Goal: Check status: Check status

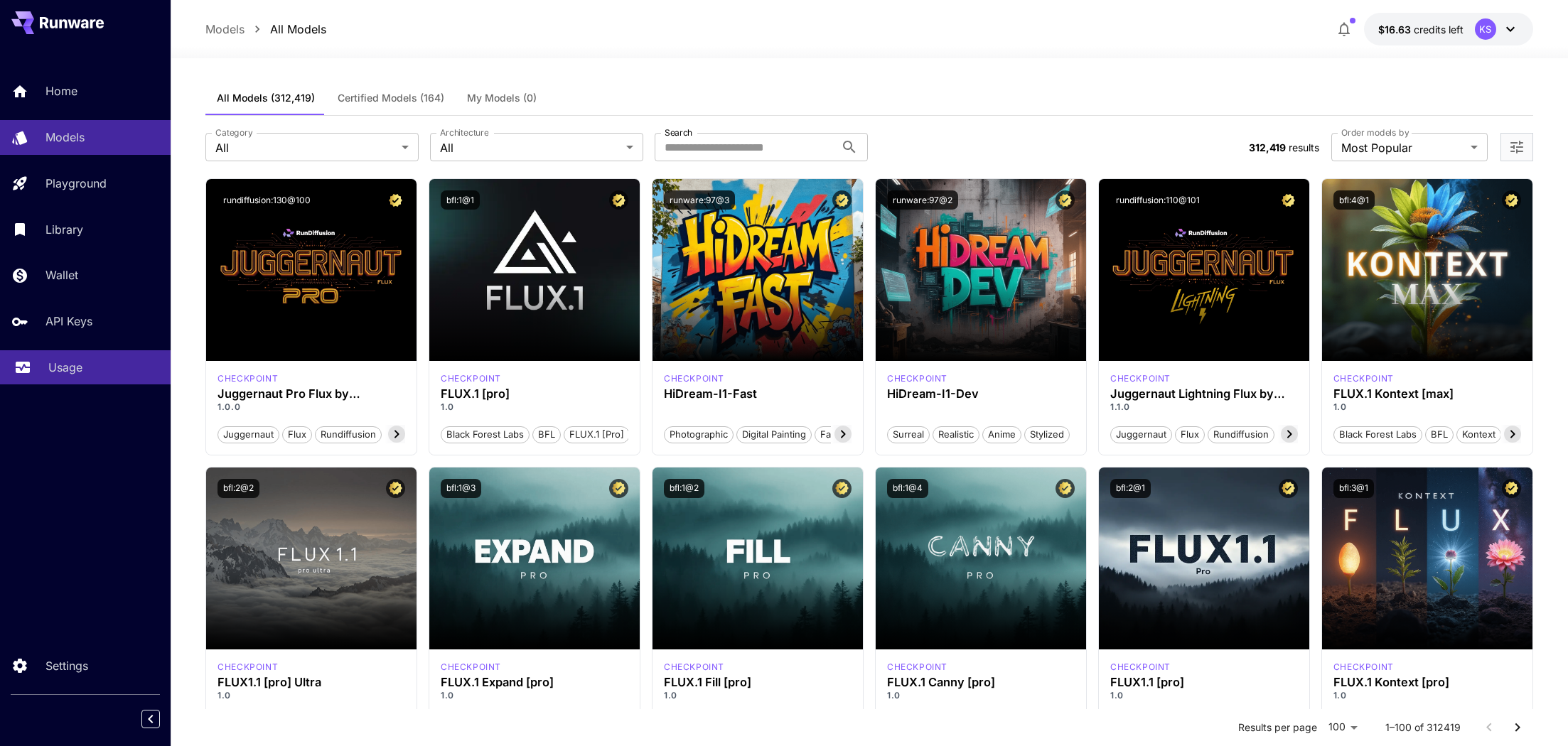
click at [75, 366] on p "Usage" at bounding box center [65, 367] width 34 height 17
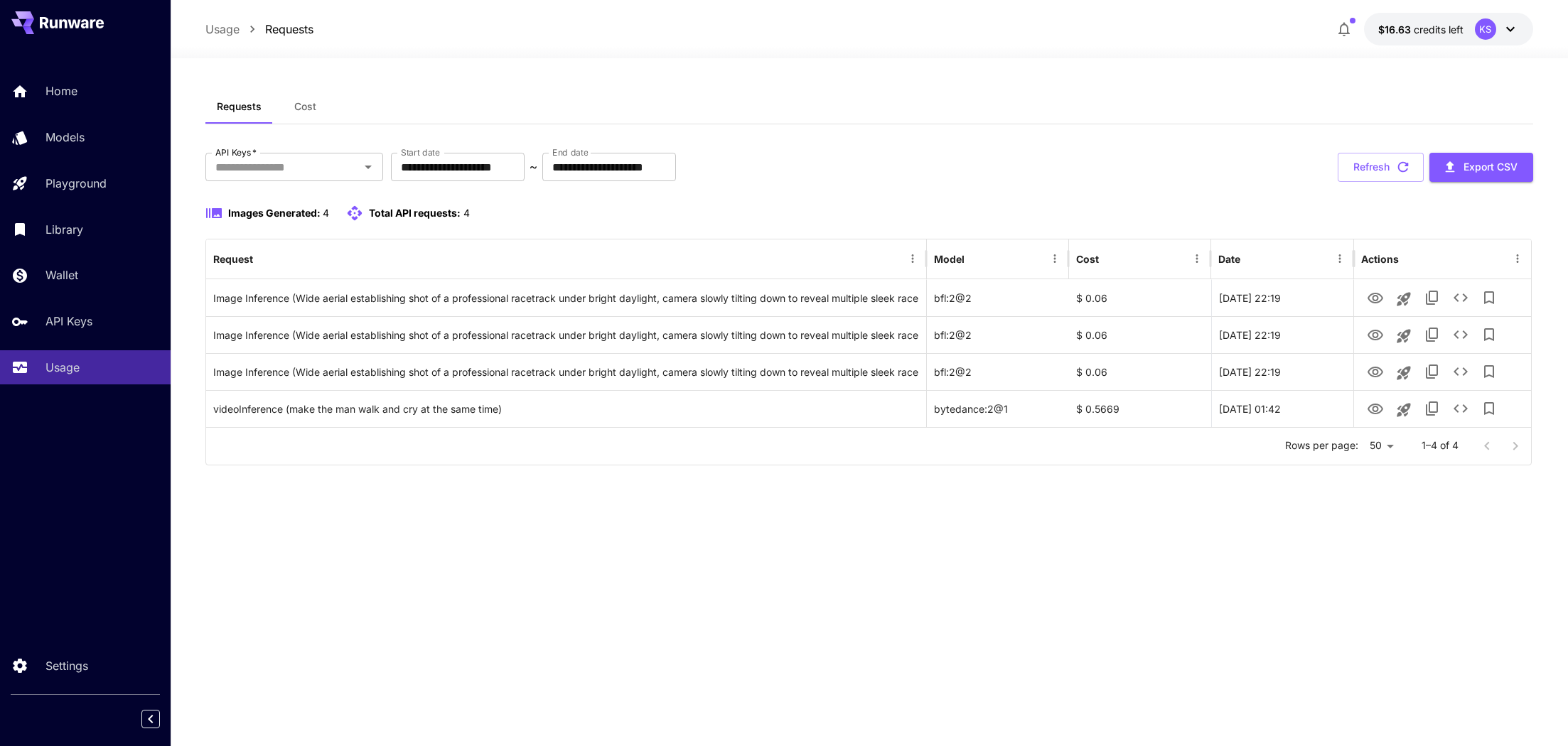
click at [1511, 443] on div at bounding box center [1501, 445] width 57 height 28
click at [1373, 172] on button "Refresh" at bounding box center [1380, 167] width 86 height 29
click at [338, 175] on input "API Keys   *" at bounding box center [282, 167] width 146 height 20
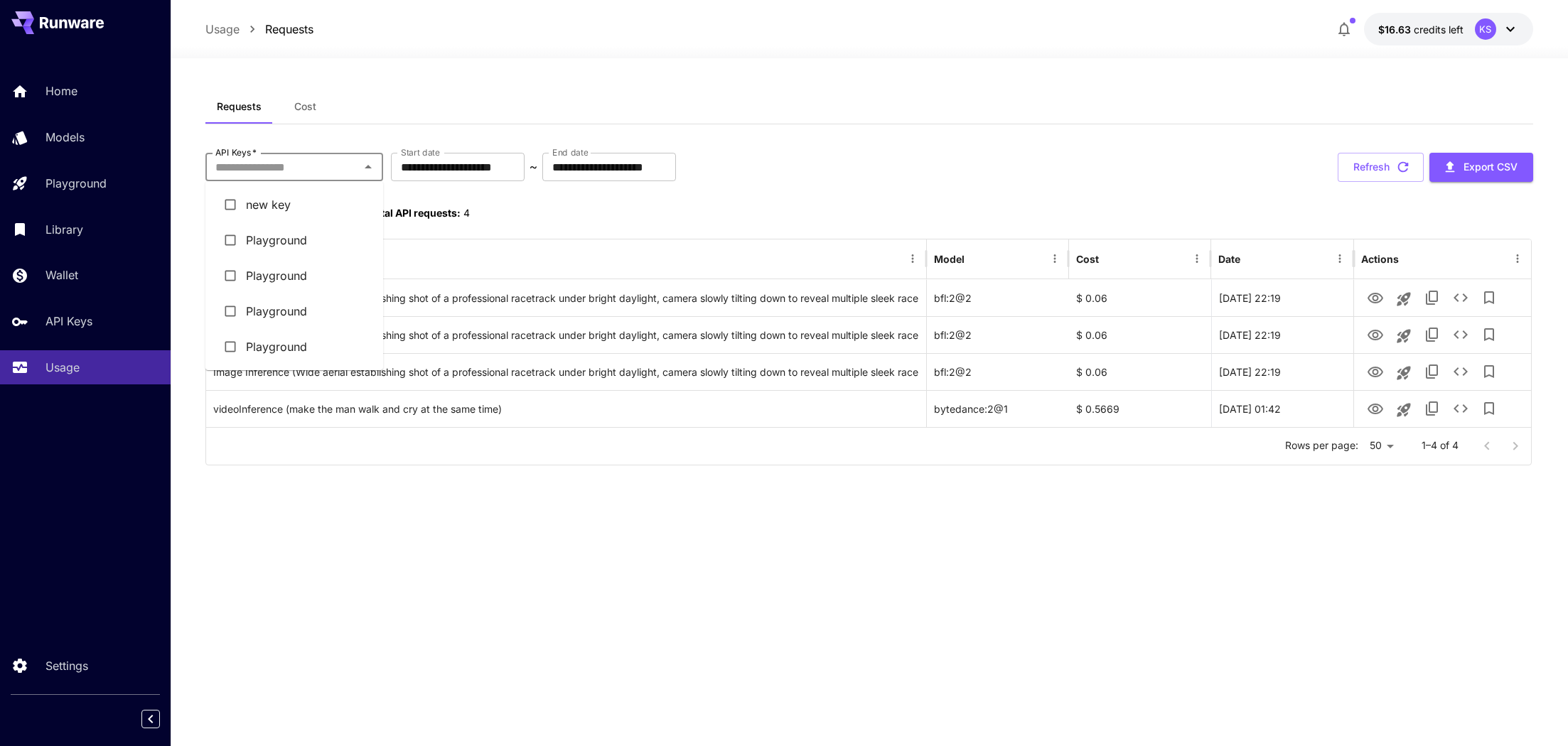
click at [347, 169] on input "API Keys   *" at bounding box center [282, 167] width 146 height 20
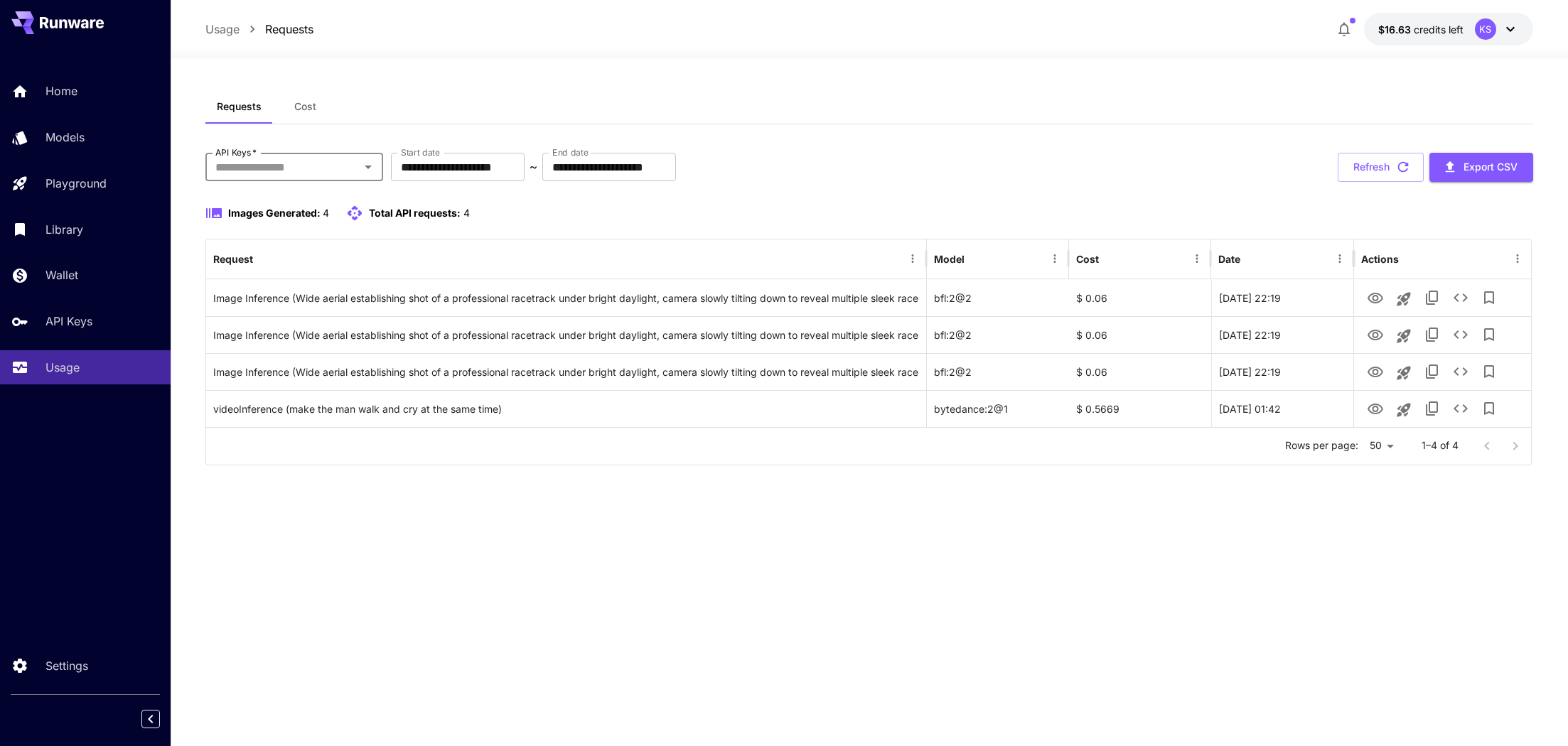
drag, startPoint x: 508, startPoint y: 201, endPoint x: 503, endPoint y: 183, distance: 18.7
click at [508, 201] on div "**********" at bounding box center [869, 309] width 1327 height 313
click at [502, 183] on div "**********" at bounding box center [869, 309] width 1327 height 313
click at [501, 179] on input "**********" at bounding box center [457, 167] width 133 height 28
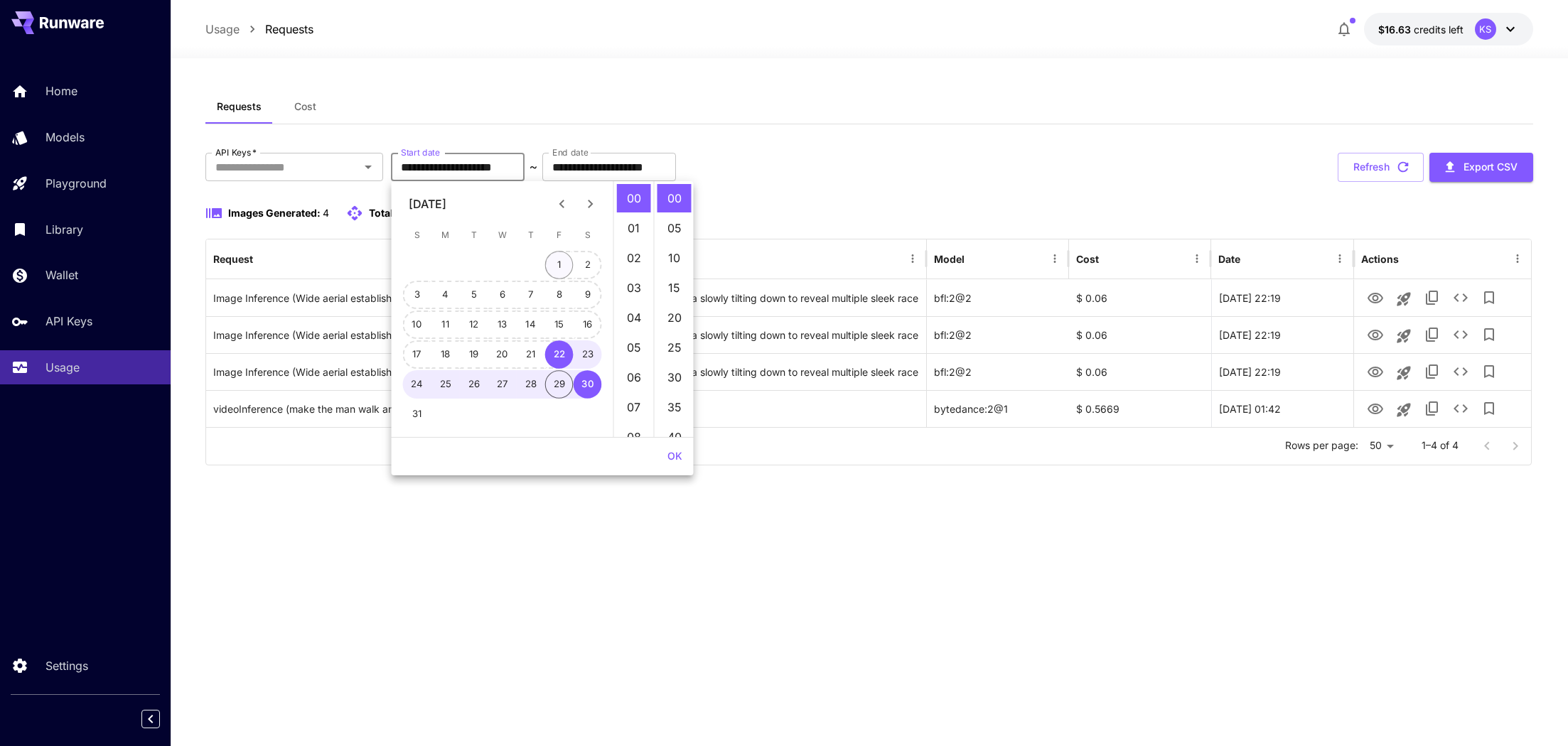
click at [560, 261] on button "1" at bounding box center [559, 264] width 28 height 28
type input "**********"
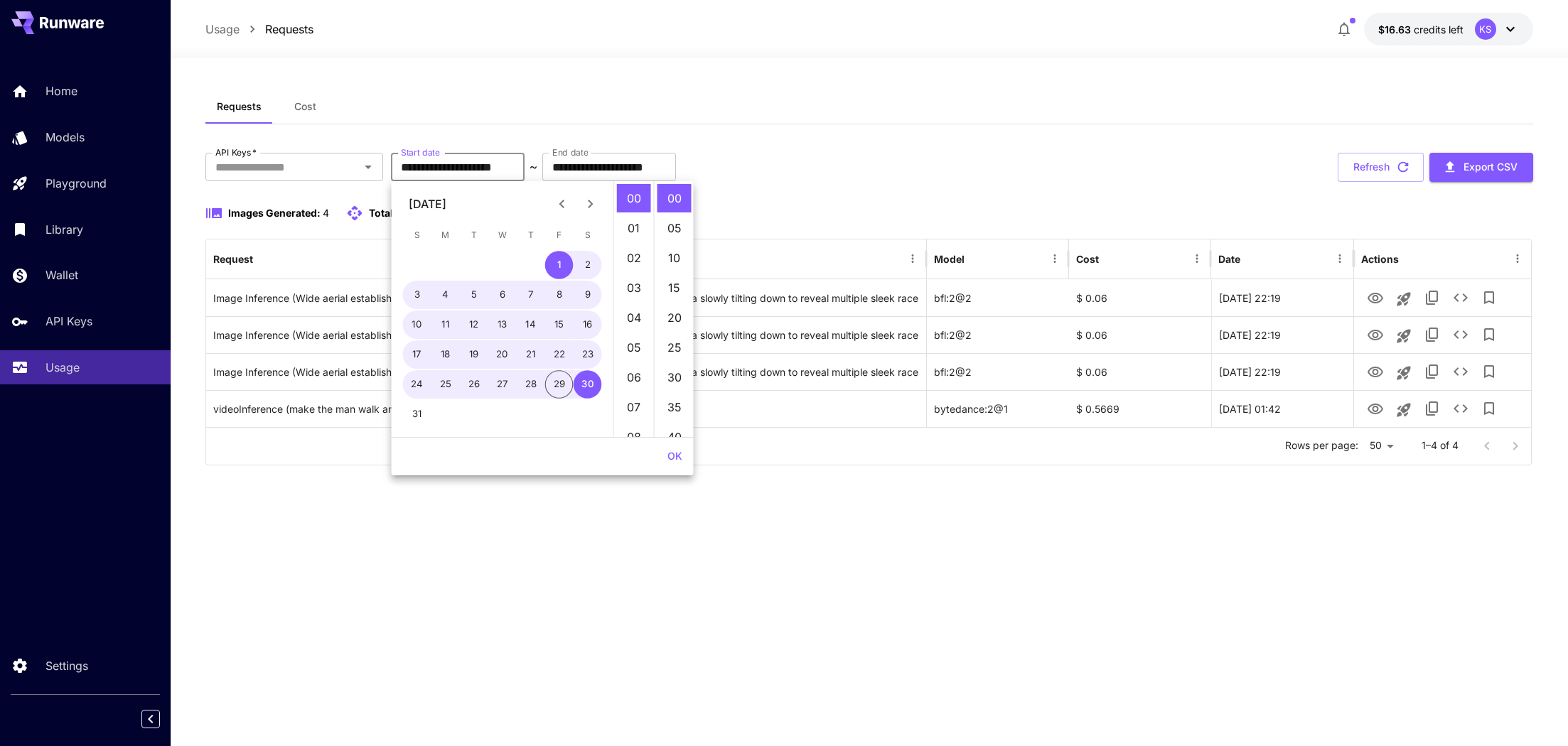
click at [1090, 184] on div "**********" at bounding box center [869, 309] width 1327 height 313
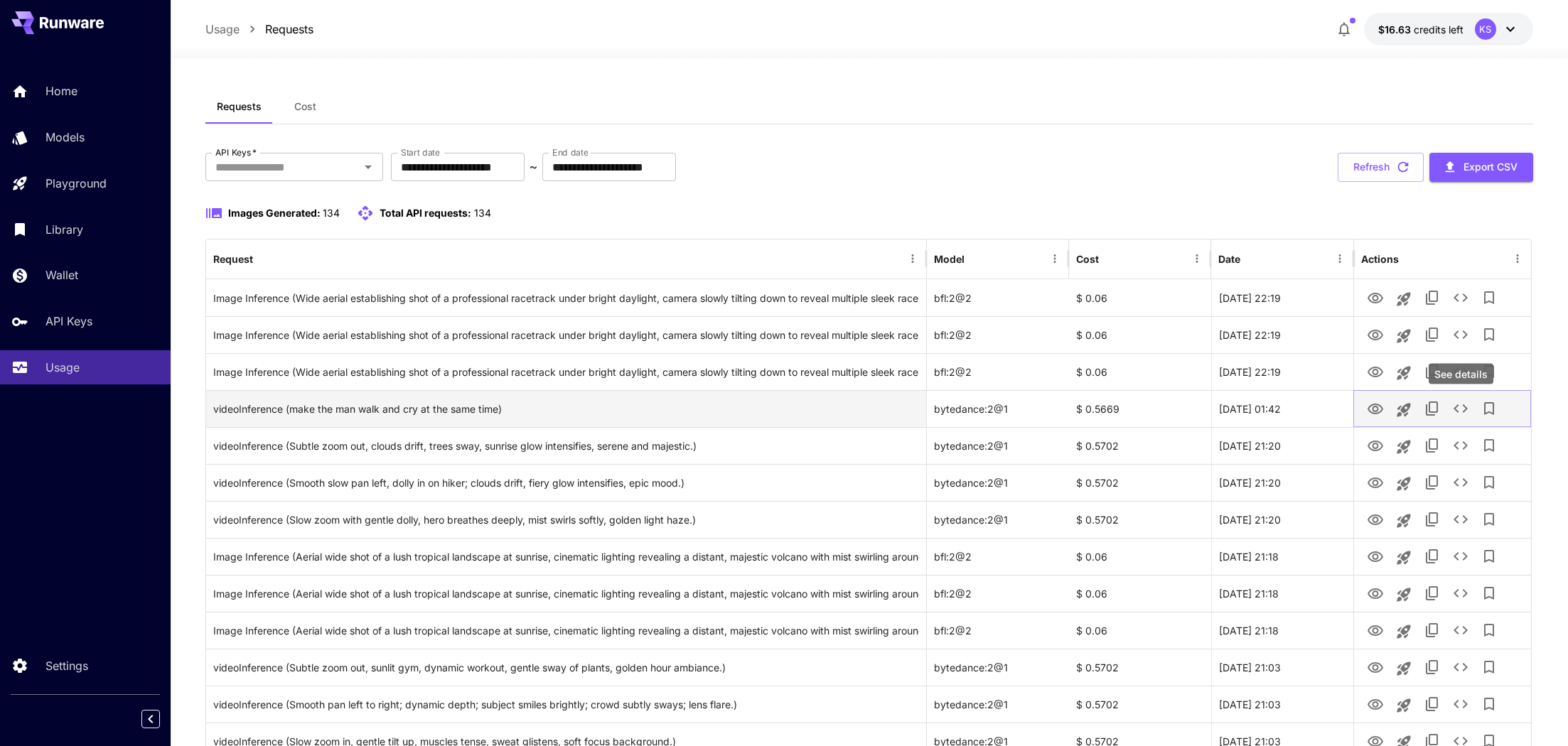
click at [1466, 406] on icon "See details" at bounding box center [1461, 408] width 17 height 17
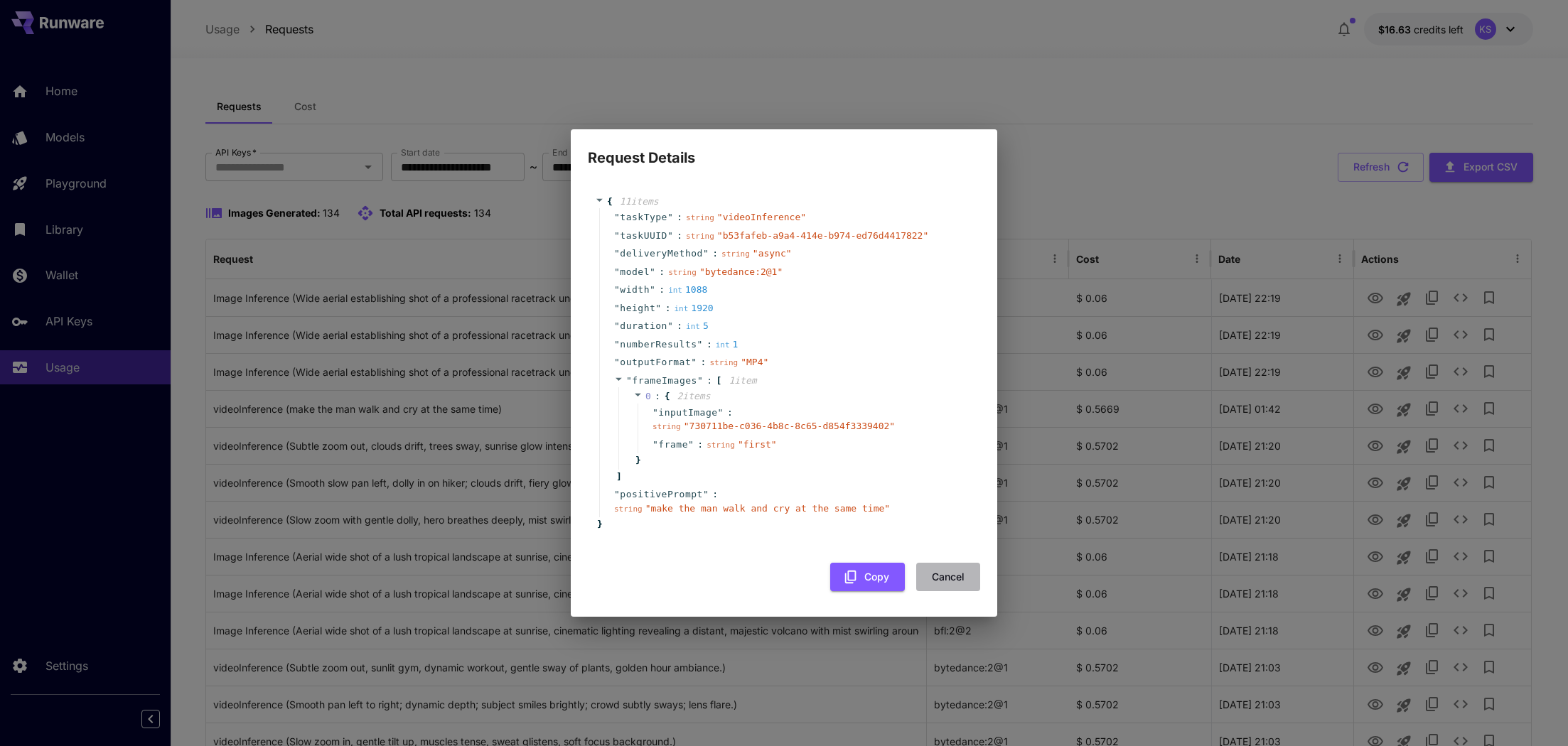
click at [950, 571] on button "Cancel" at bounding box center [948, 577] width 64 height 29
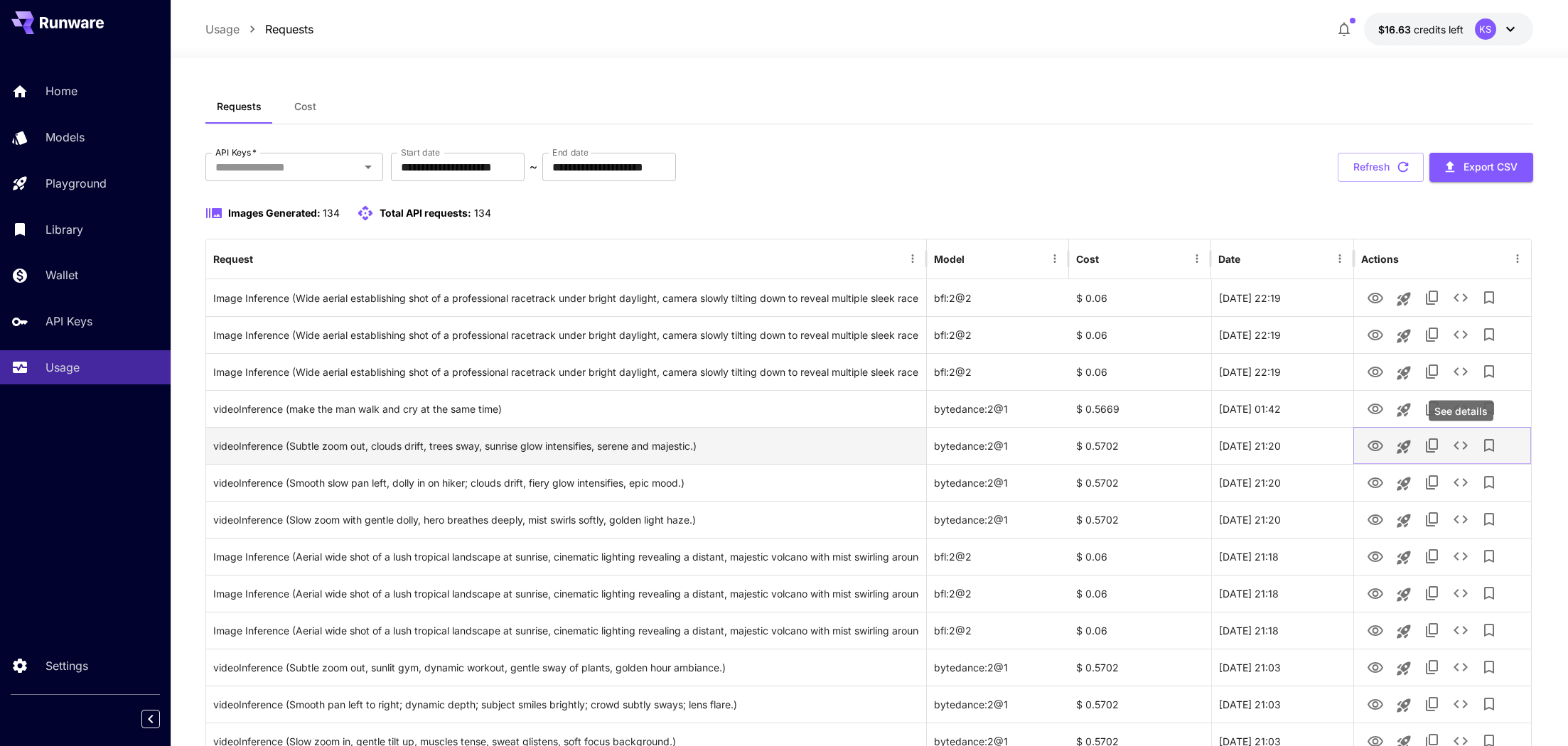
click at [1461, 445] on icon "See details" at bounding box center [1461, 445] width 17 height 17
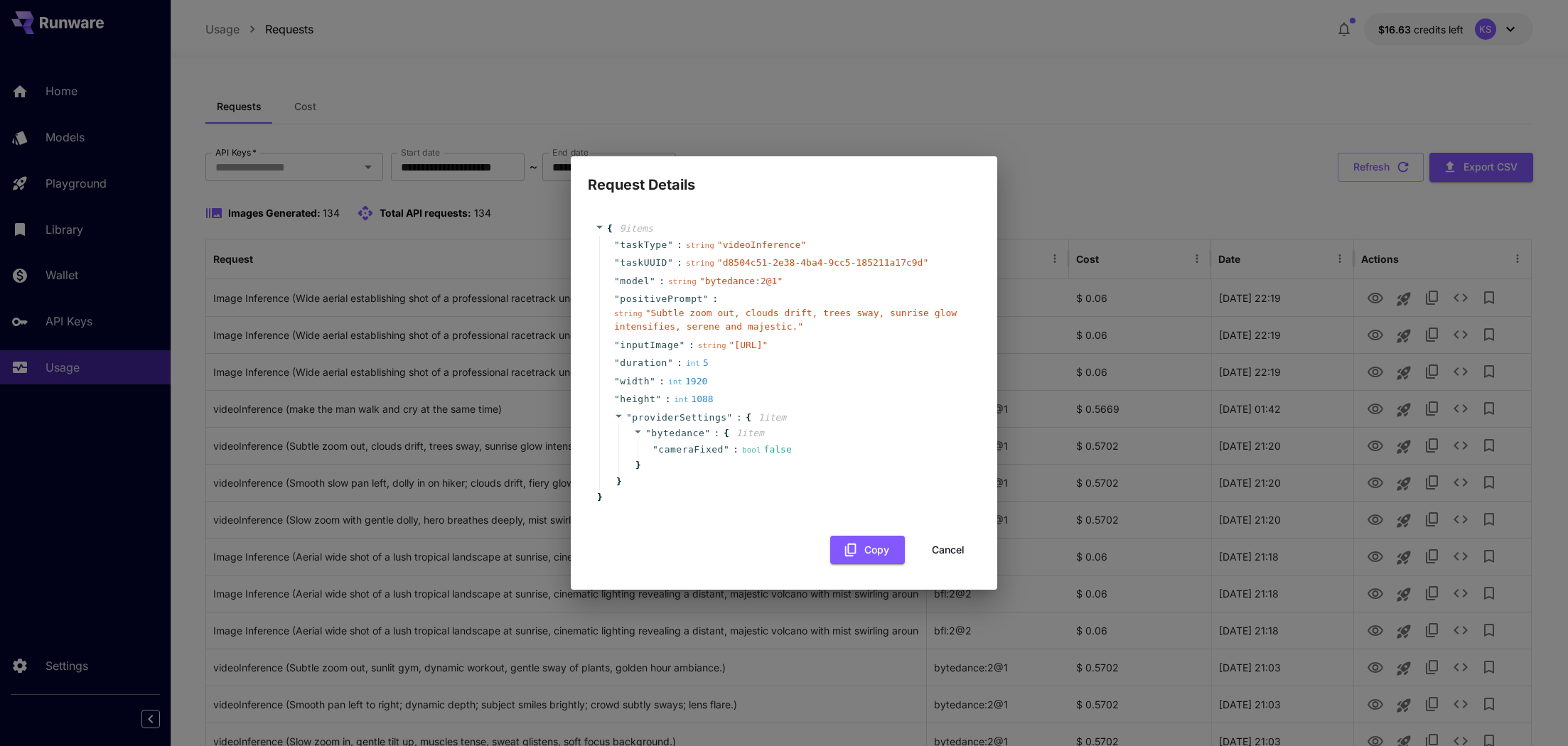
click at [1145, 417] on div "Request Details { 9 item s " taskType " : string " videoInference " " taskUUID …" at bounding box center [784, 373] width 1568 height 746
click at [959, 556] on button "Cancel" at bounding box center [948, 550] width 64 height 29
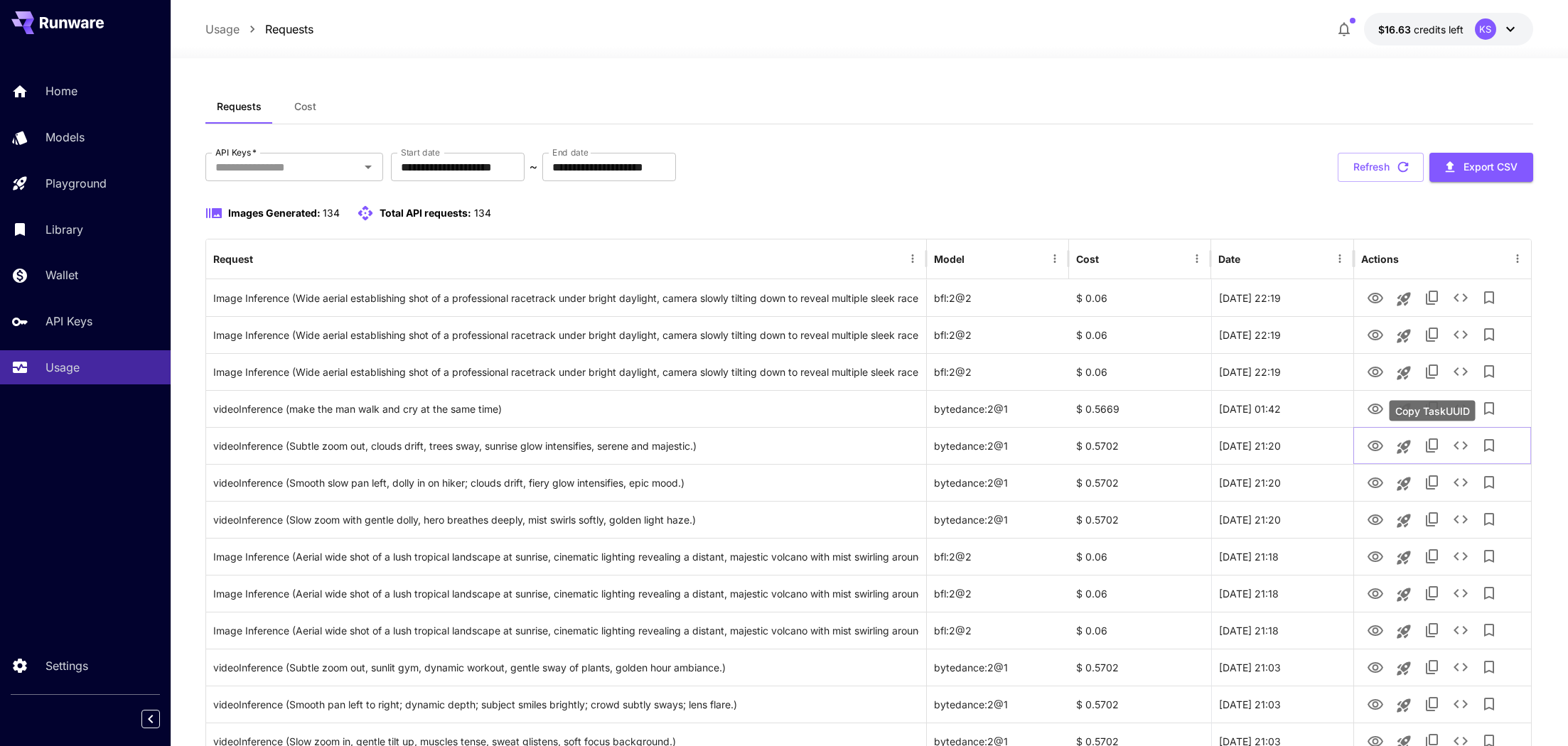
click at [1464, 403] on div "Copy TaskUUID" at bounding box center [1433, 411] width 86 height 20
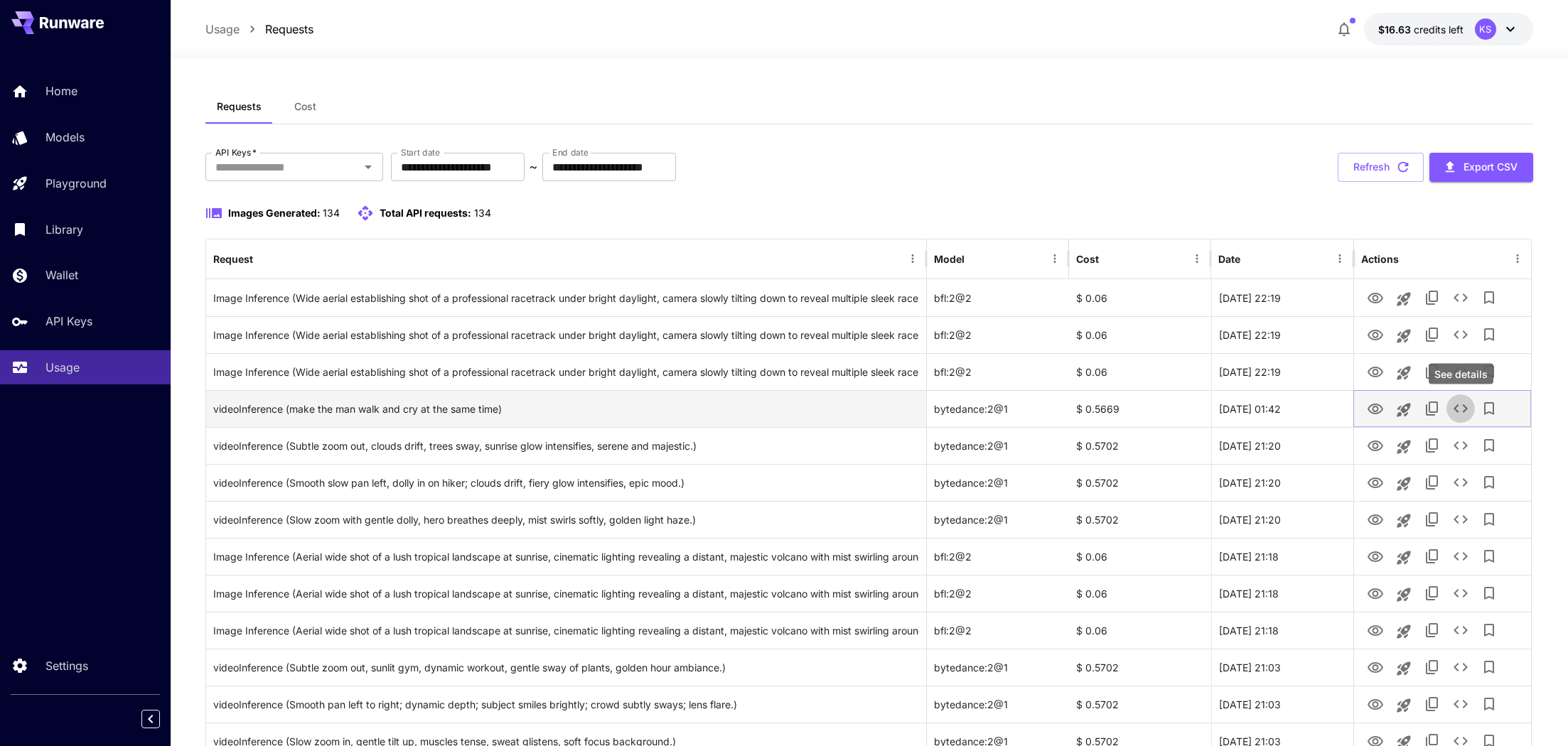
click at [1463, 408] on icon "See details" at bounding box center [1461, 408] width 17 height 17
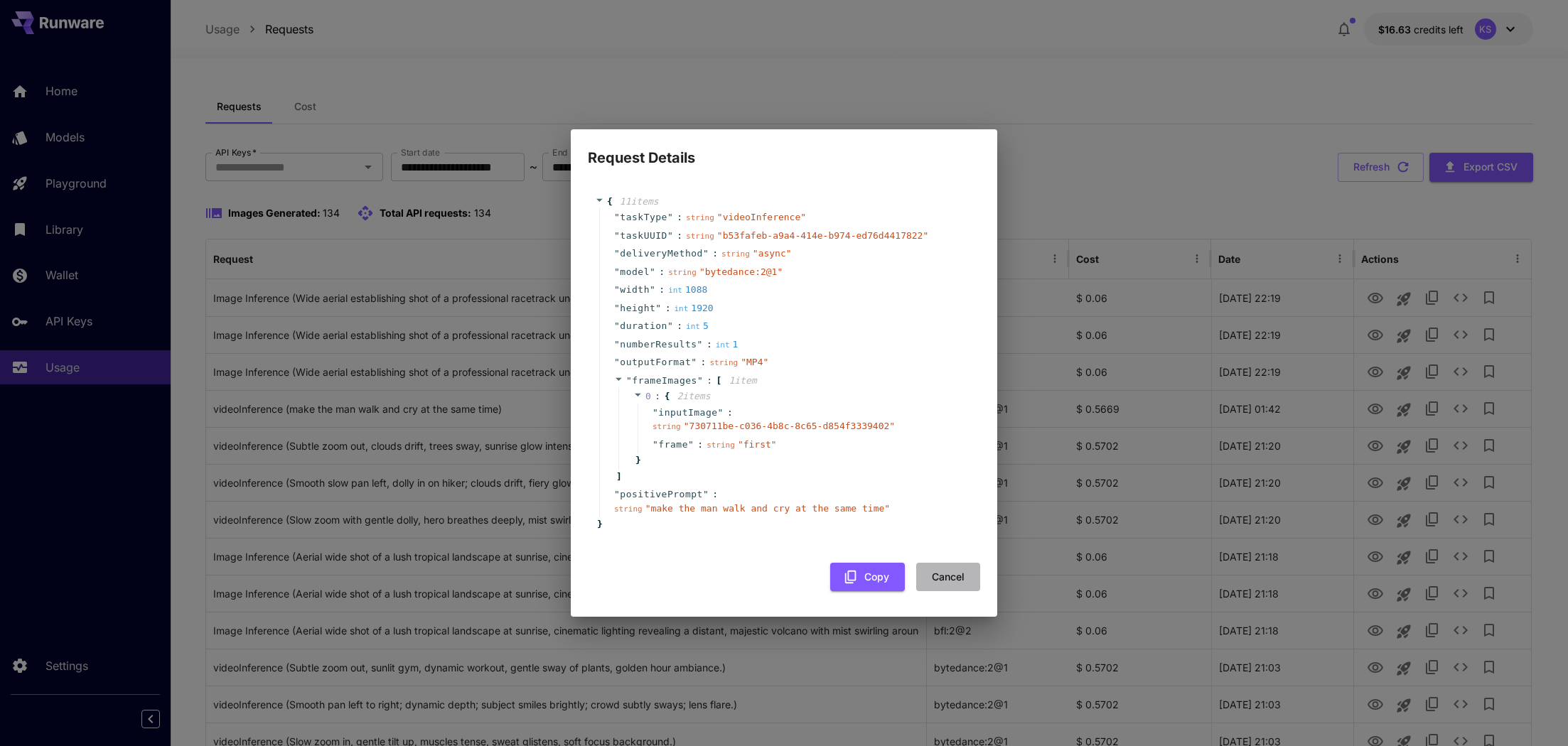
click at [939, 575] on button "Cancel" at bounding box center [948, 577] width 64 height 29
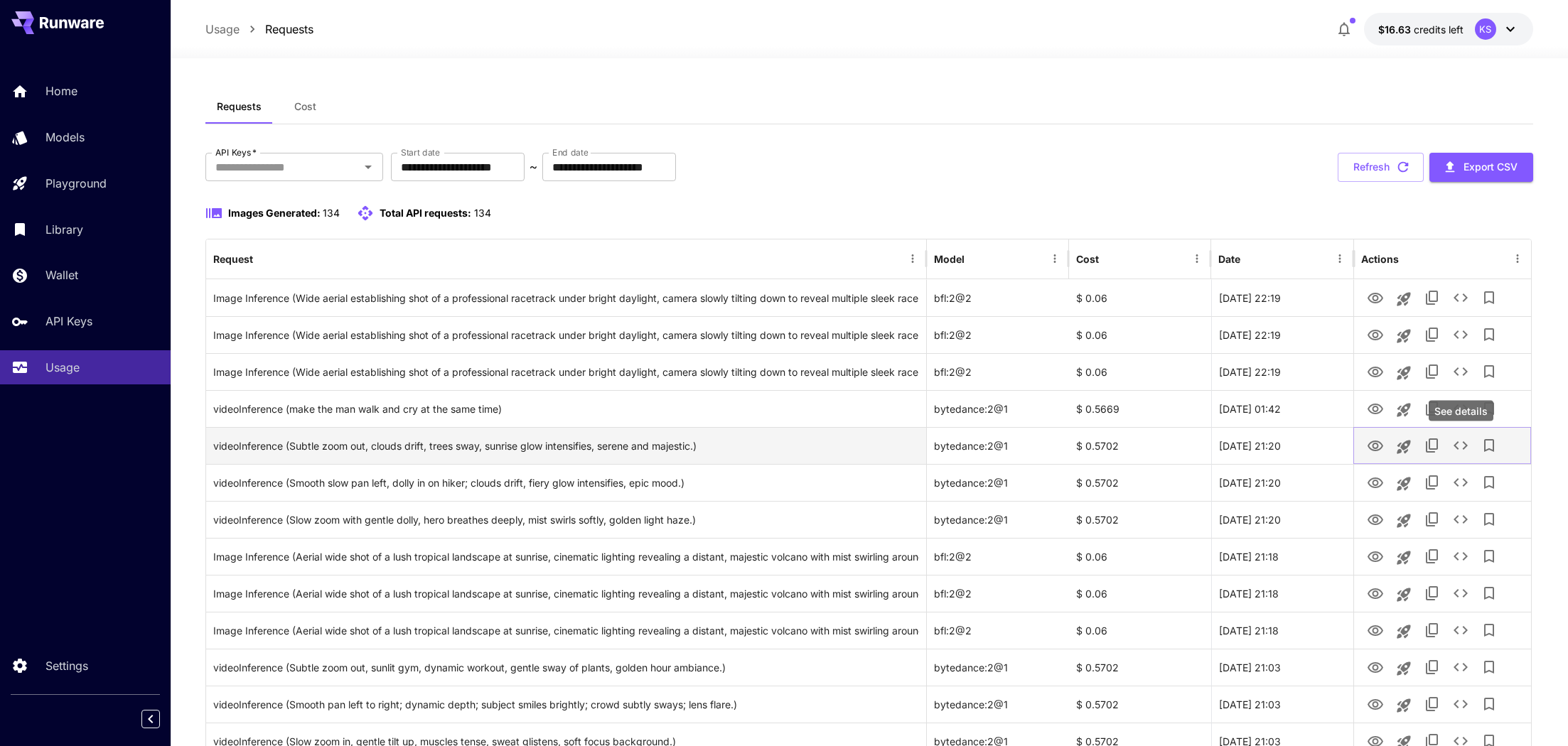
click at [1468, 450] on icon "See details" at bounding box center [1461, 445] width 17 height 17
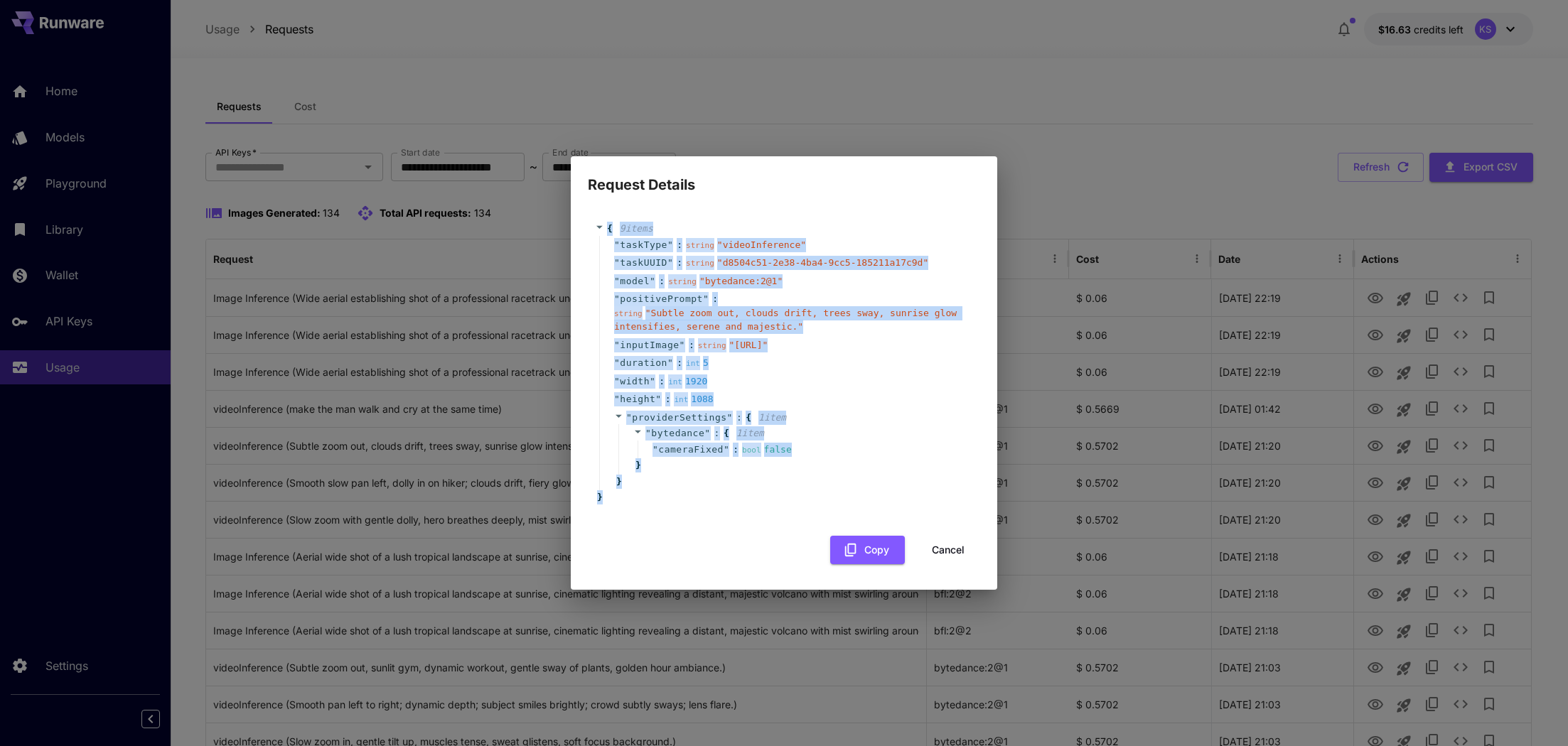
drag, startPoint x: 683, startPoint y: 527, endPoint x: 606, endPoint y: 199, distance: 336.9
click at [606, 207] on div "{ 9 item s " taskType " : string " videoInference " " taskUUID " : string " d85…" at bounding box center [783, 363] width 392 height 311
copy div "{ 9 item s " taskType " : string " videoInference " " taskUUID " : string " d85…"
click at [955, 565] on button "Cancel" at bounding box center [948, 550] width 64 height 29
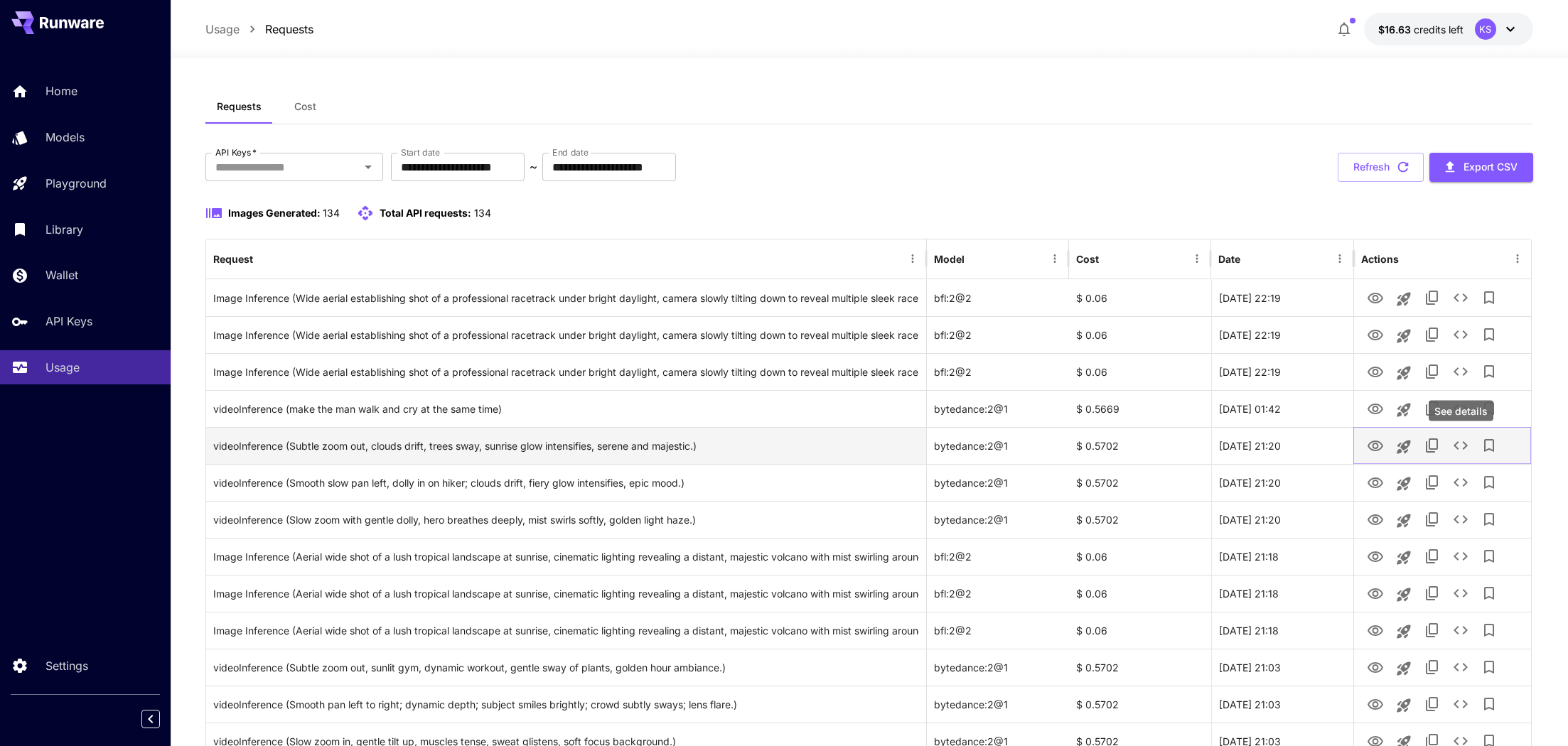
click at [1454, 443] on icon "See details" at bounding box center [1461, 445] width 17 height 17
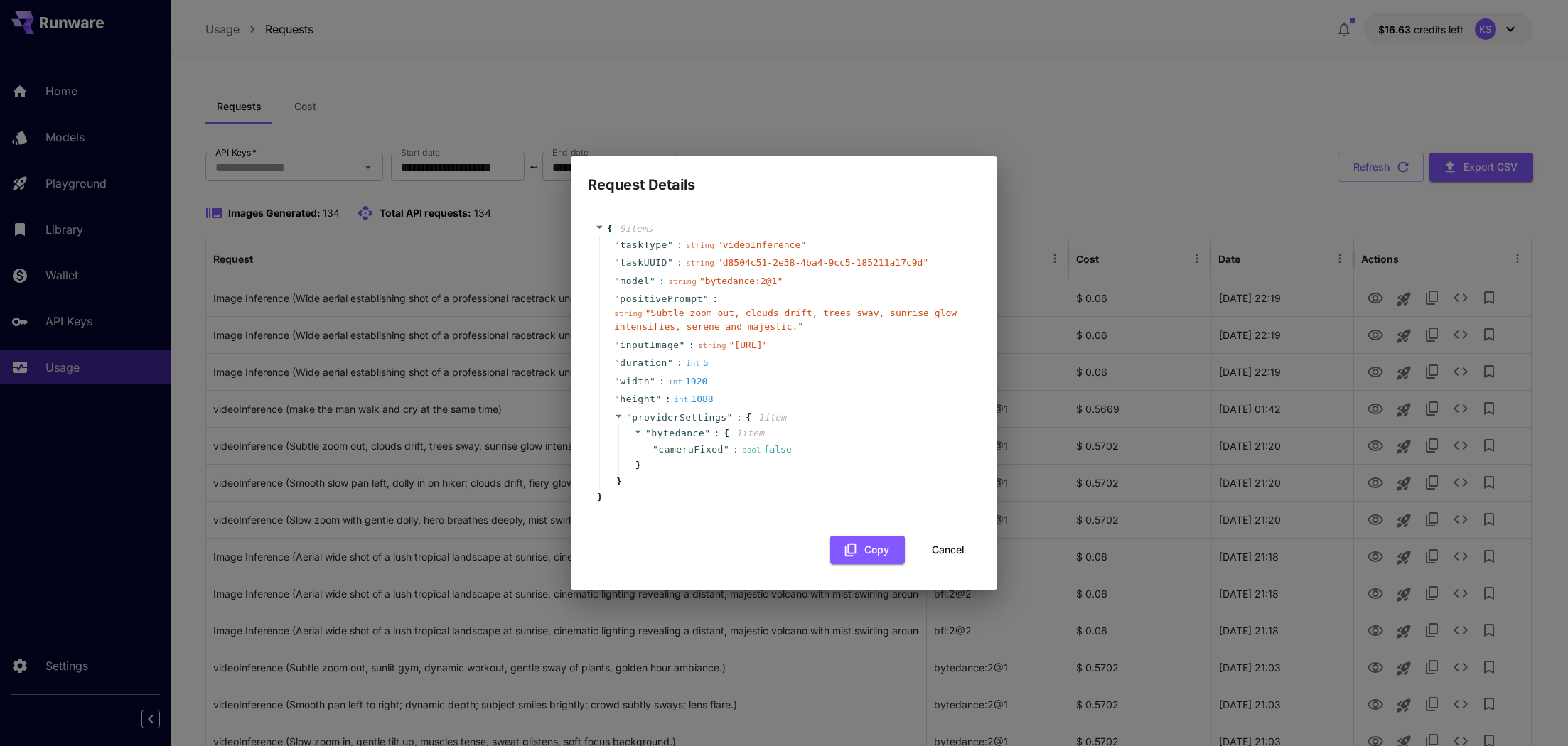
click at [1300, 475] on div "Request Details { 9 item s " taskType " : string " videoInference " " taskUUID …" at bounding box center [784, 373] width 1568 height 746
click at [951, 563] on button "Cancel" at bounding box center [948, 550] width 64 height 29
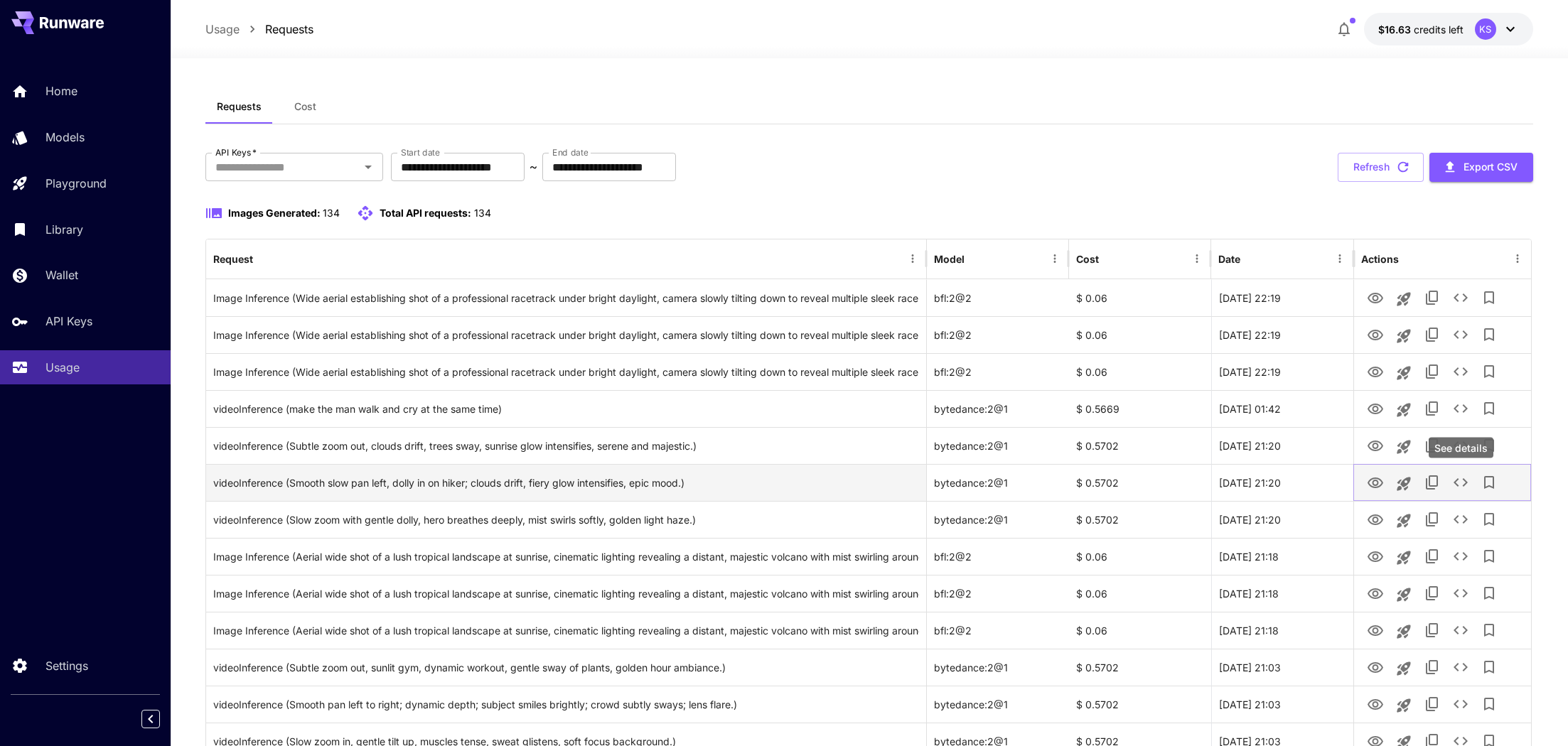
click at [1468, 485] on icon "See details" at bounding box center [1461, 482] width 17 height 17
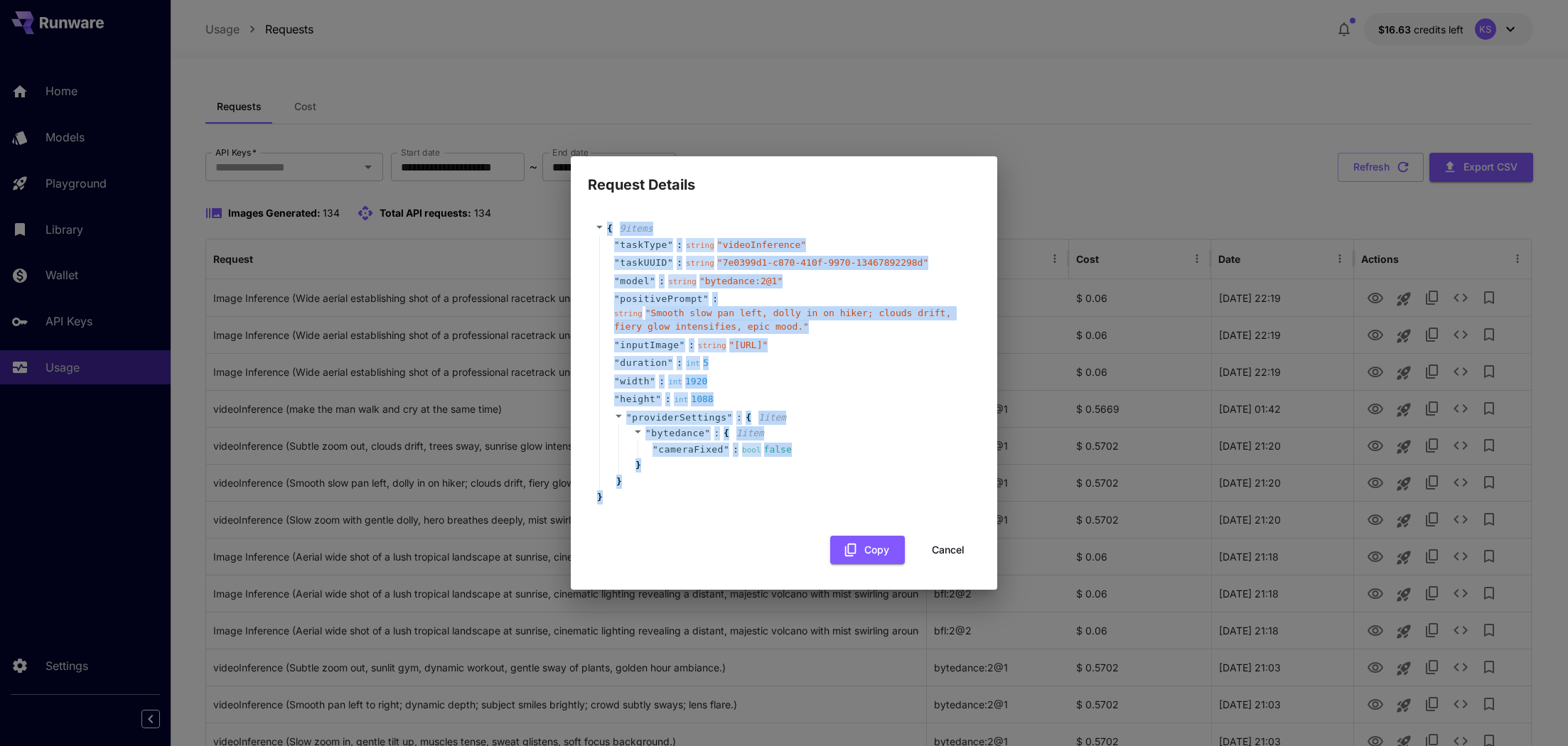
drag, startPoint x: 692, startPoint y: 458, endPoint x: 597, endPoint y: 211, distance: 264.6
click at [599, 222] on div "{ 9 item s " taskType " : string " videoInference " " taskUUID " : string " 7e0…" at bounding box center [784, 363] width 378 height 282
copy div "{ 9 item s " taskType " : string " videoInference " " taskUUID " : string " 7e0…"
click at [931, 565] on button "Cancel" at bounding box center [948, 550] width 64 height 29
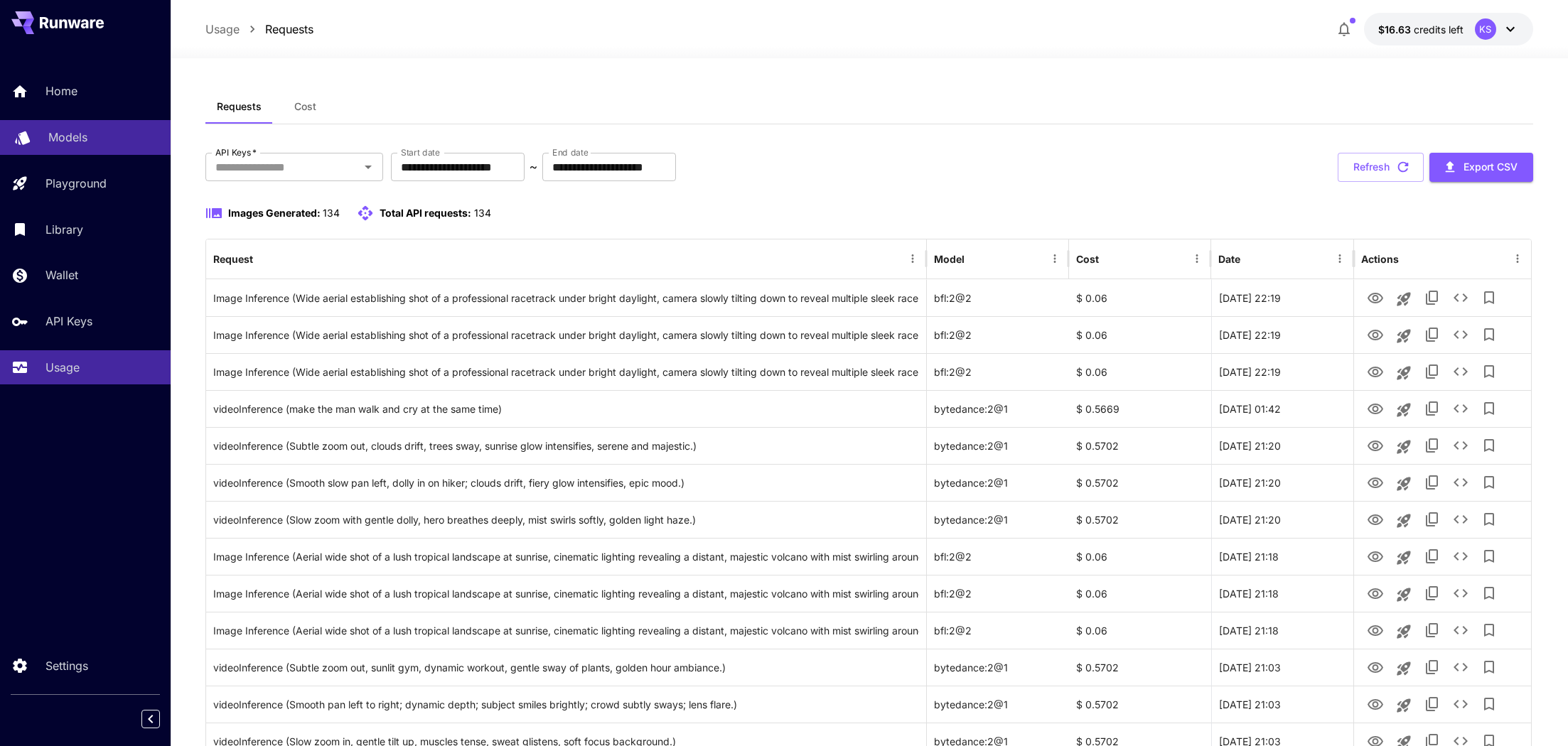
click at [86, 130] on p "Models" at bounding box center [68, 138] width 39 height 17
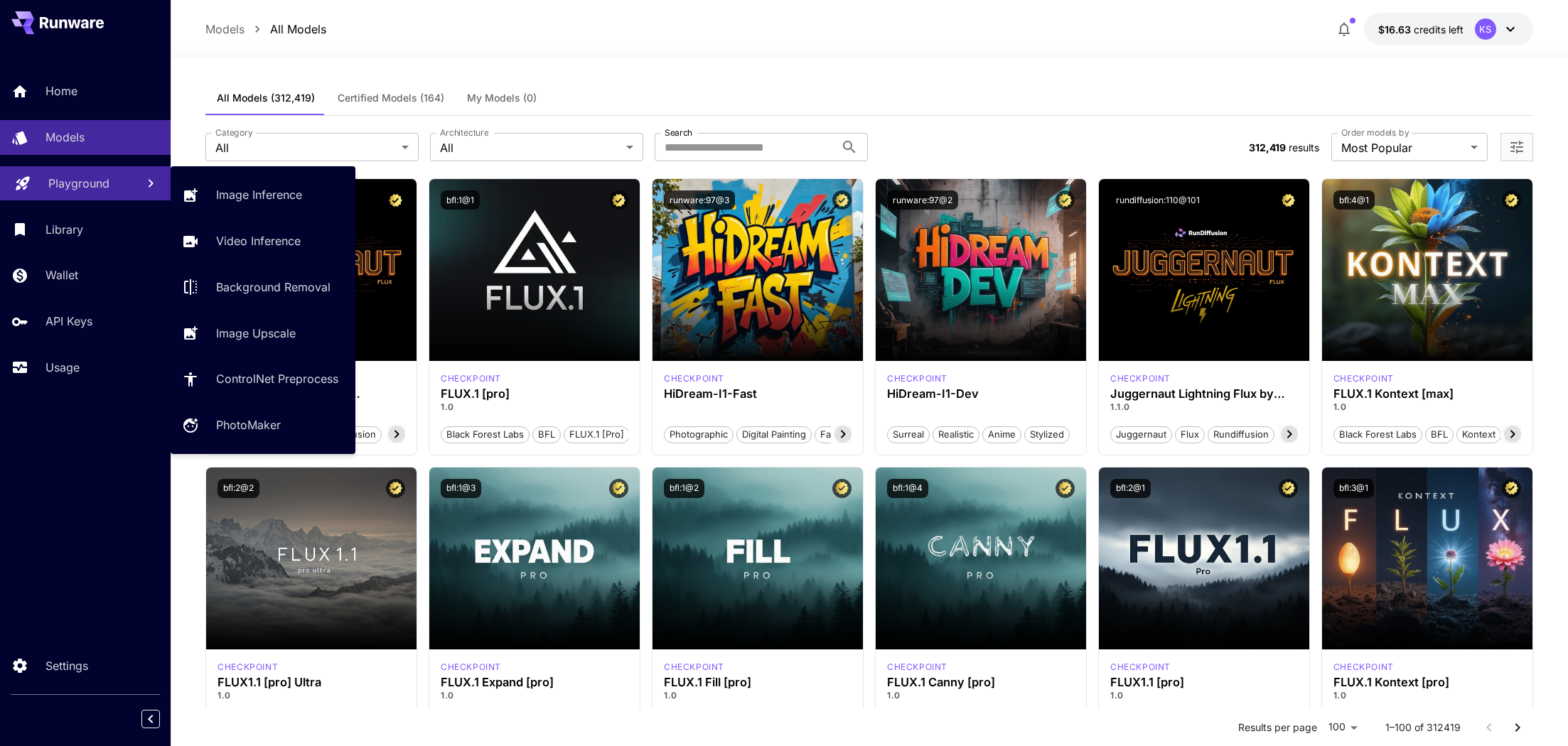
click at [133, 191] on link "Playground" at bounding box center [85, 184] width 170 height 35
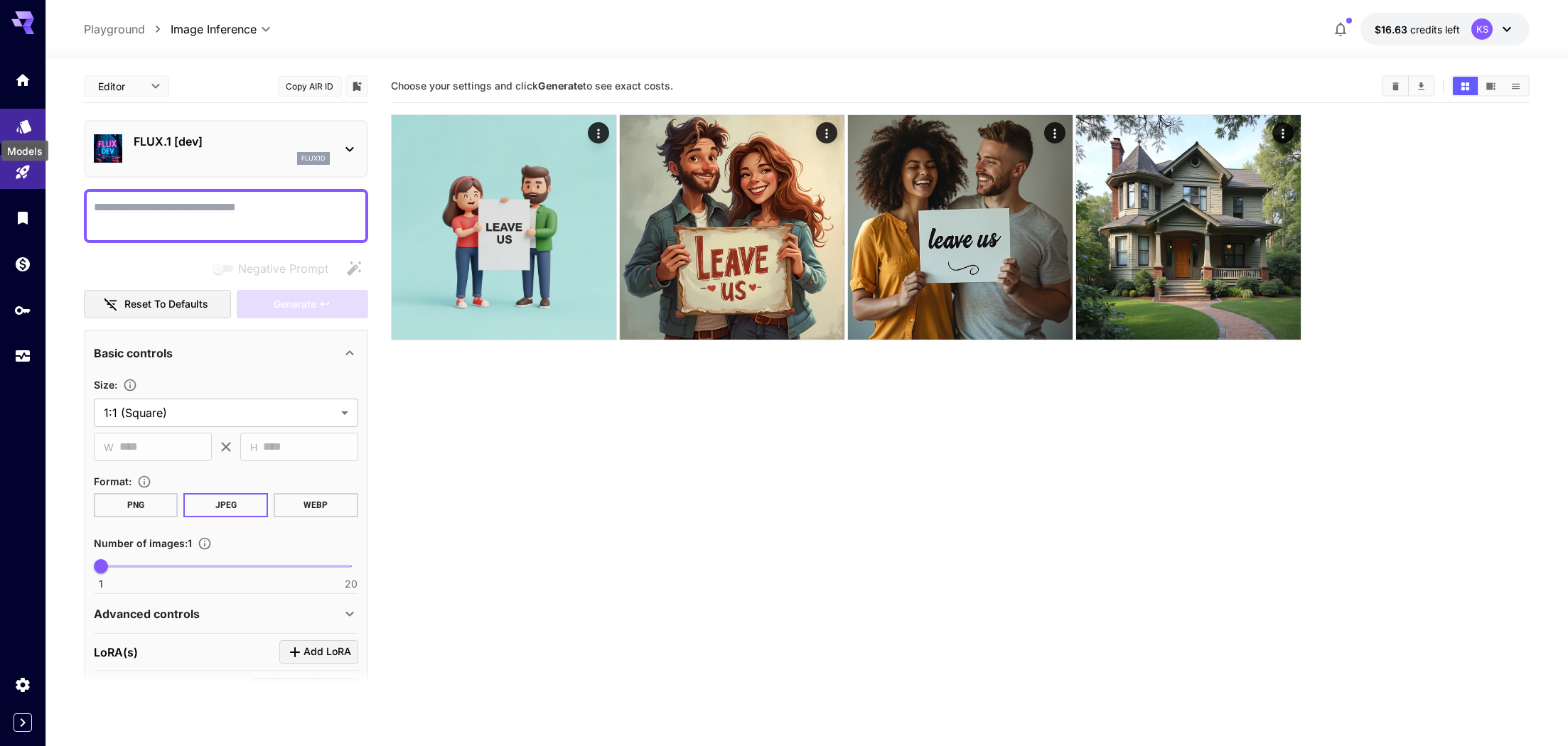
click at [20, 117] on icon "Models" at bounding box center [25, 122] width 17 height 17
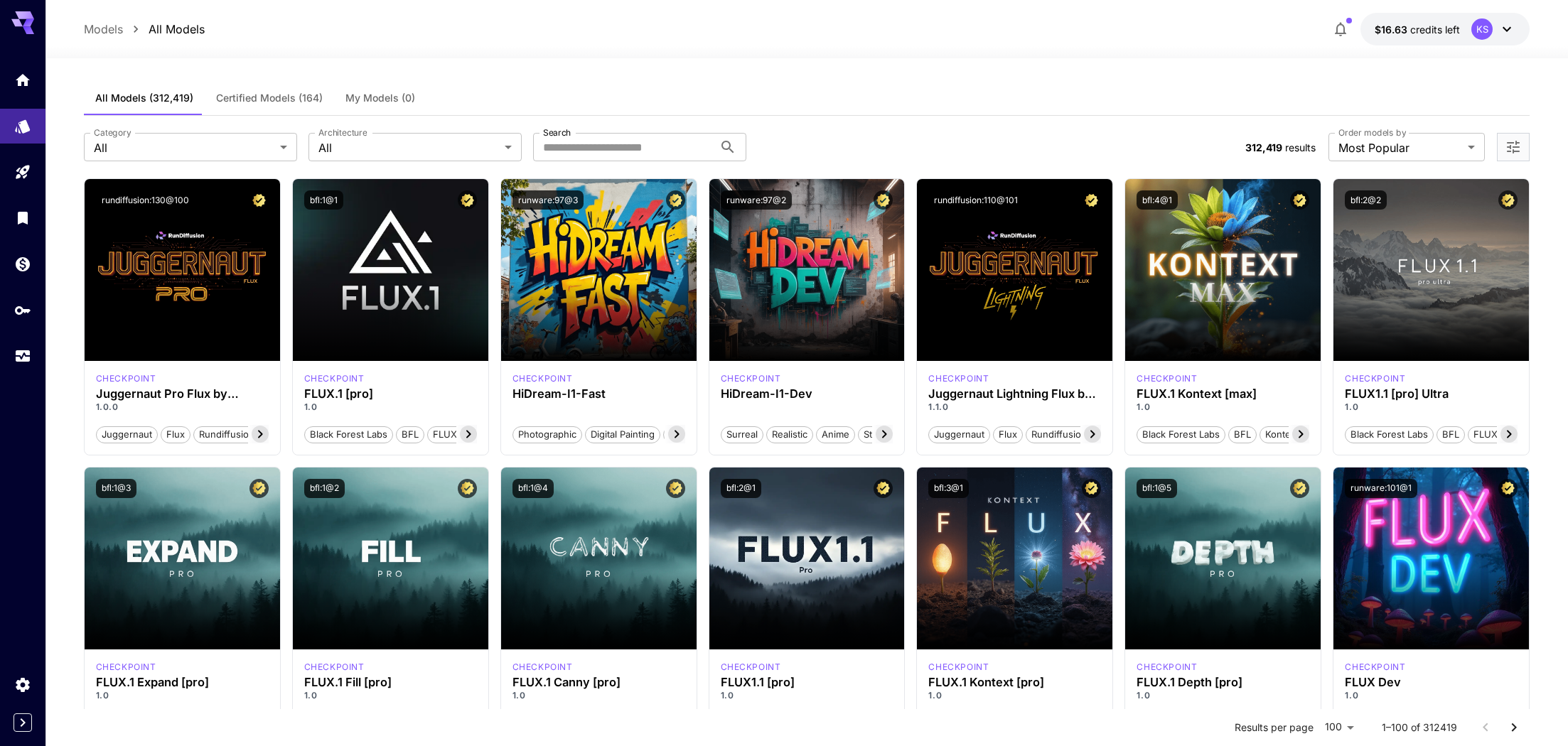
click at [1501, 37] on div "KS" at bounding box center [1493, 29] width 44 height 21
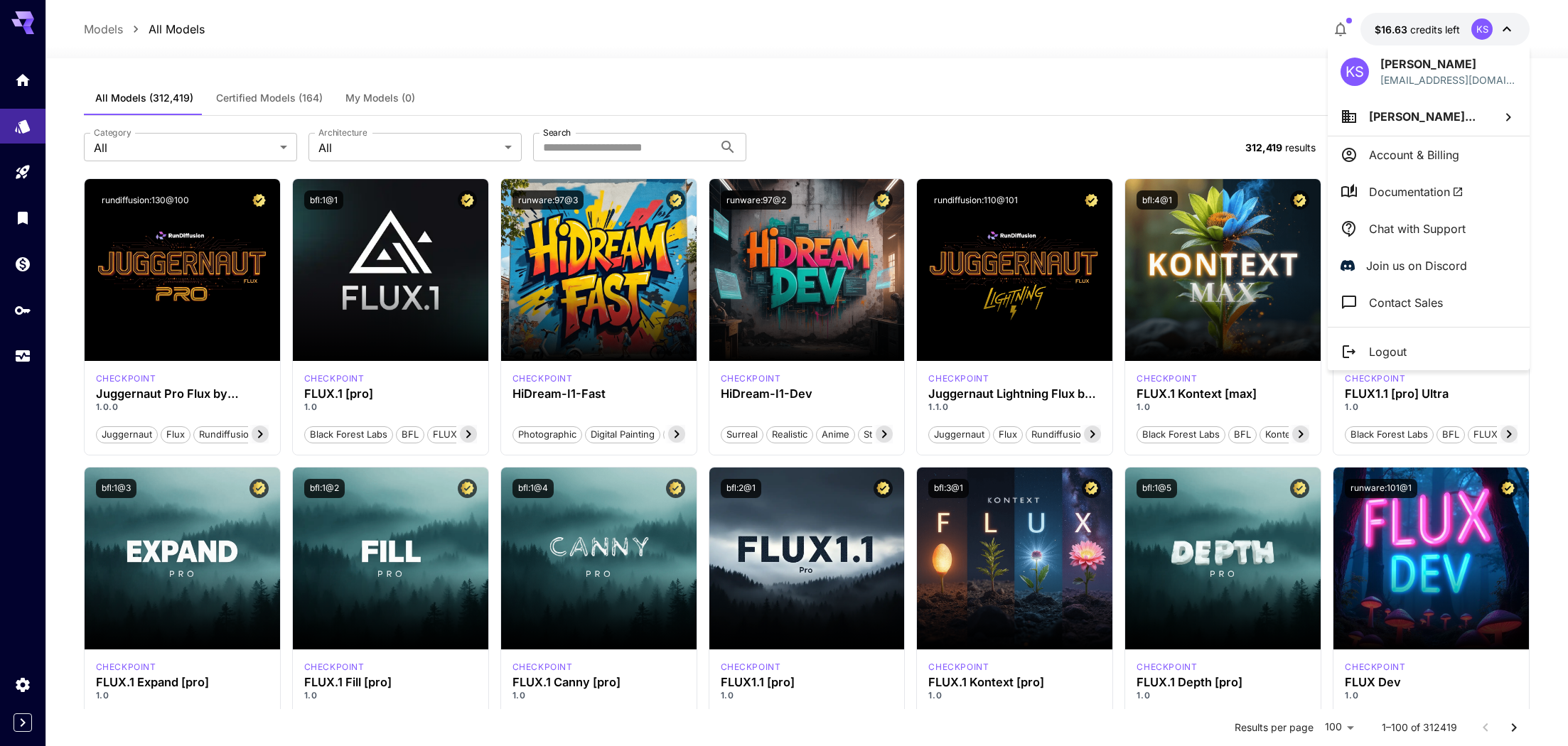
click at [1427, 197] on span "Documentation" at bounding box center [1416, 192] width 94 height 17
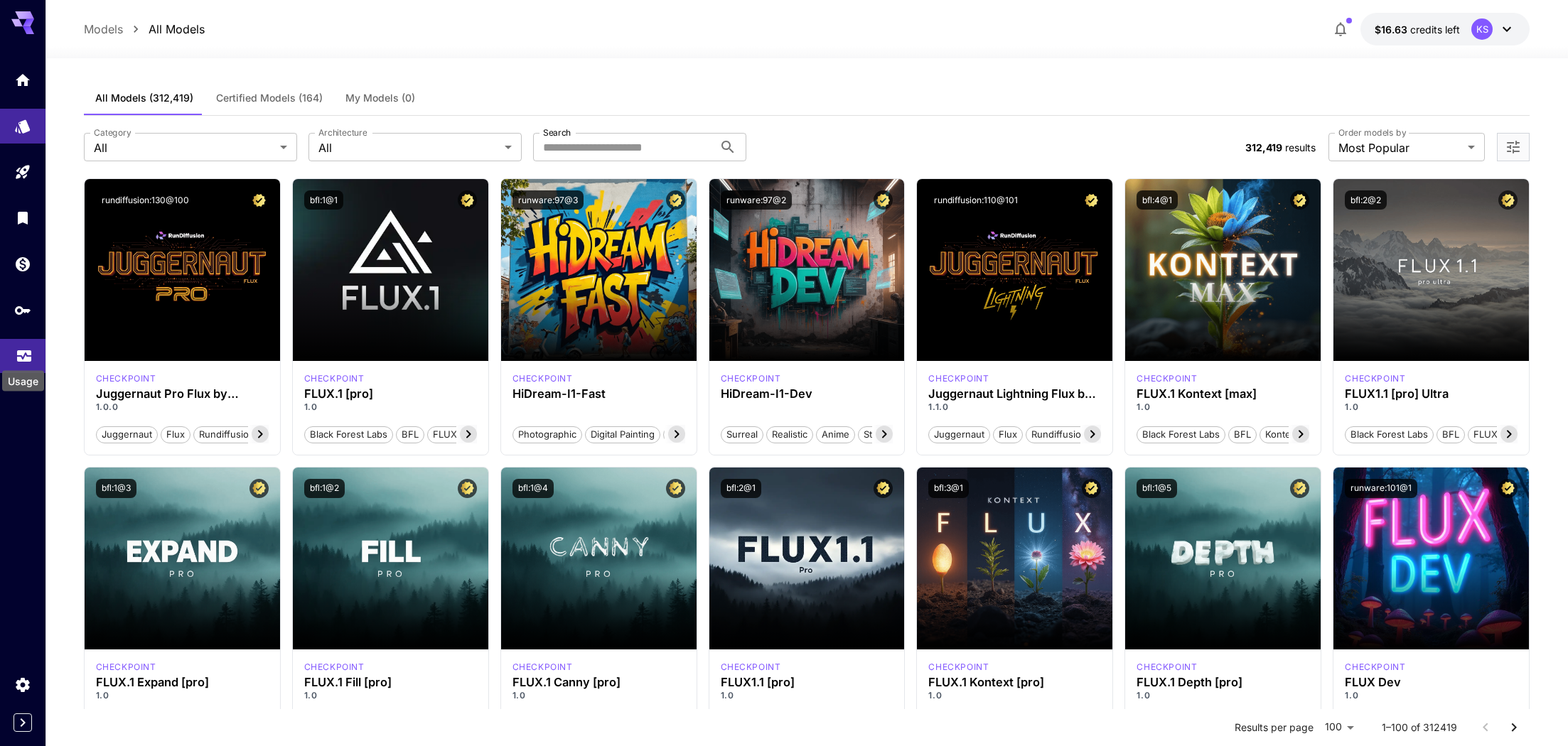
click at [22, 351] on icon "Usage" at bounding box center [25, 350] width 14 height 7
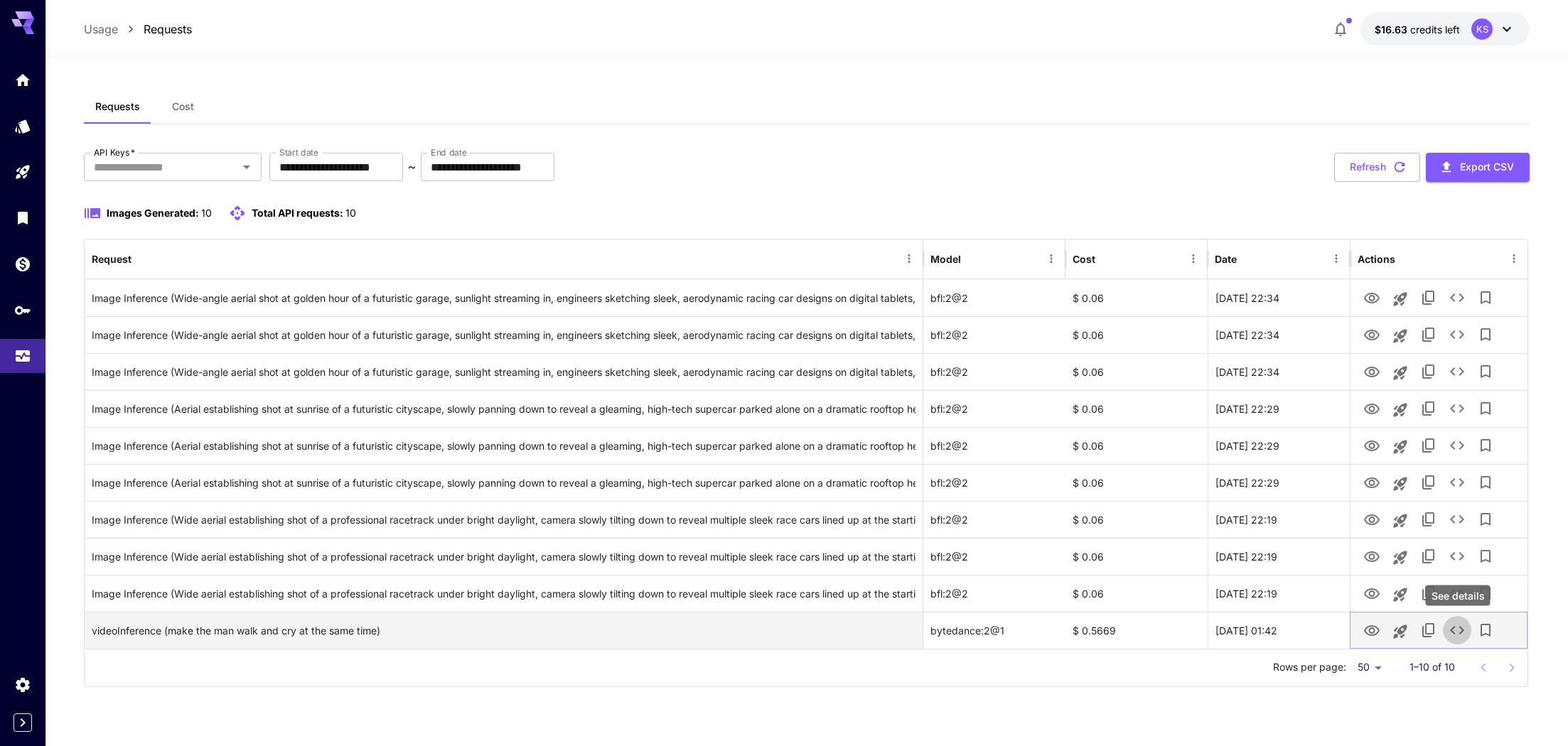
click at [1451, 629] on icon "See details" at bounding box center [1457, 630] width 14 height 9
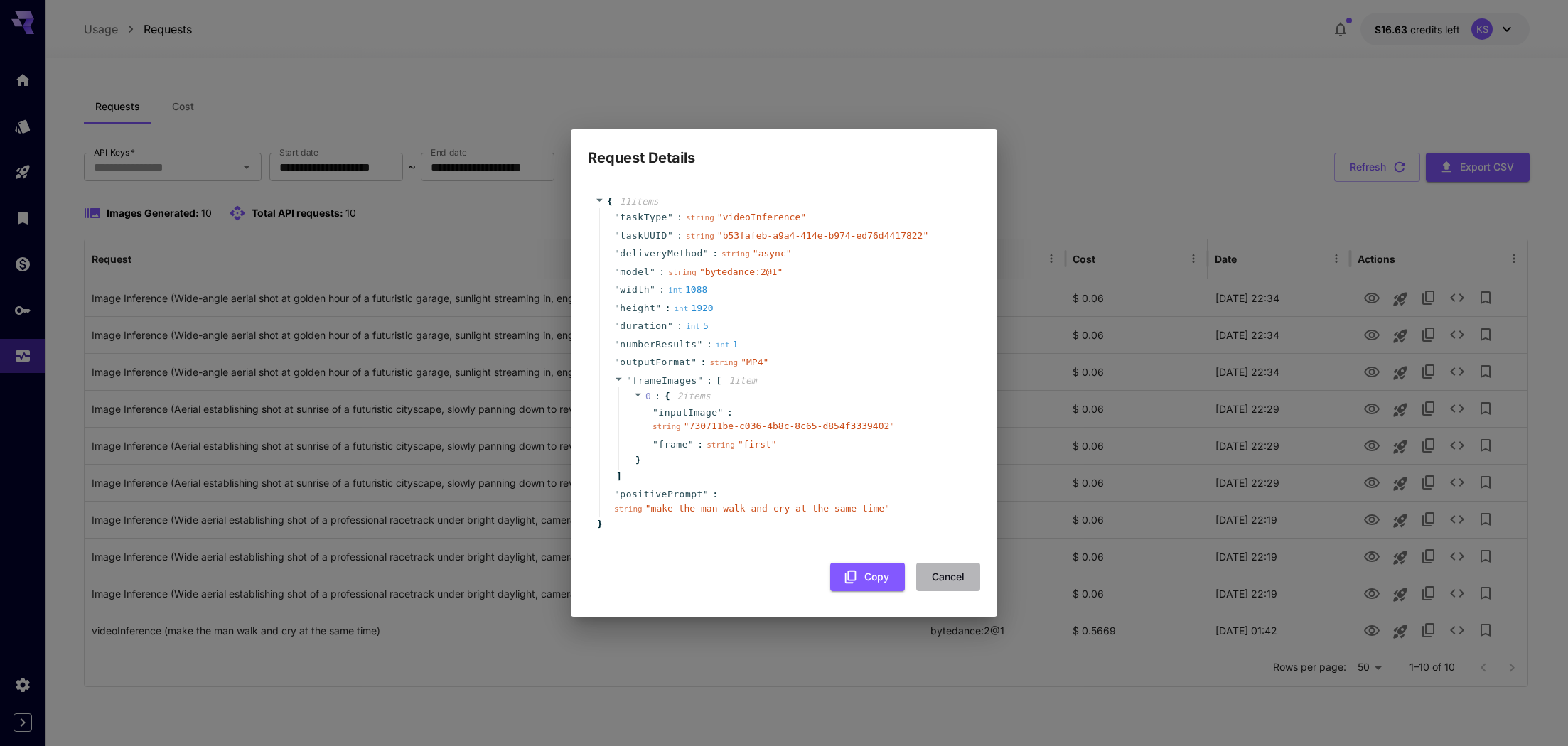
click at [943, 573] on button "Cancel" at bounding box center [948, 577] width 64 height 29
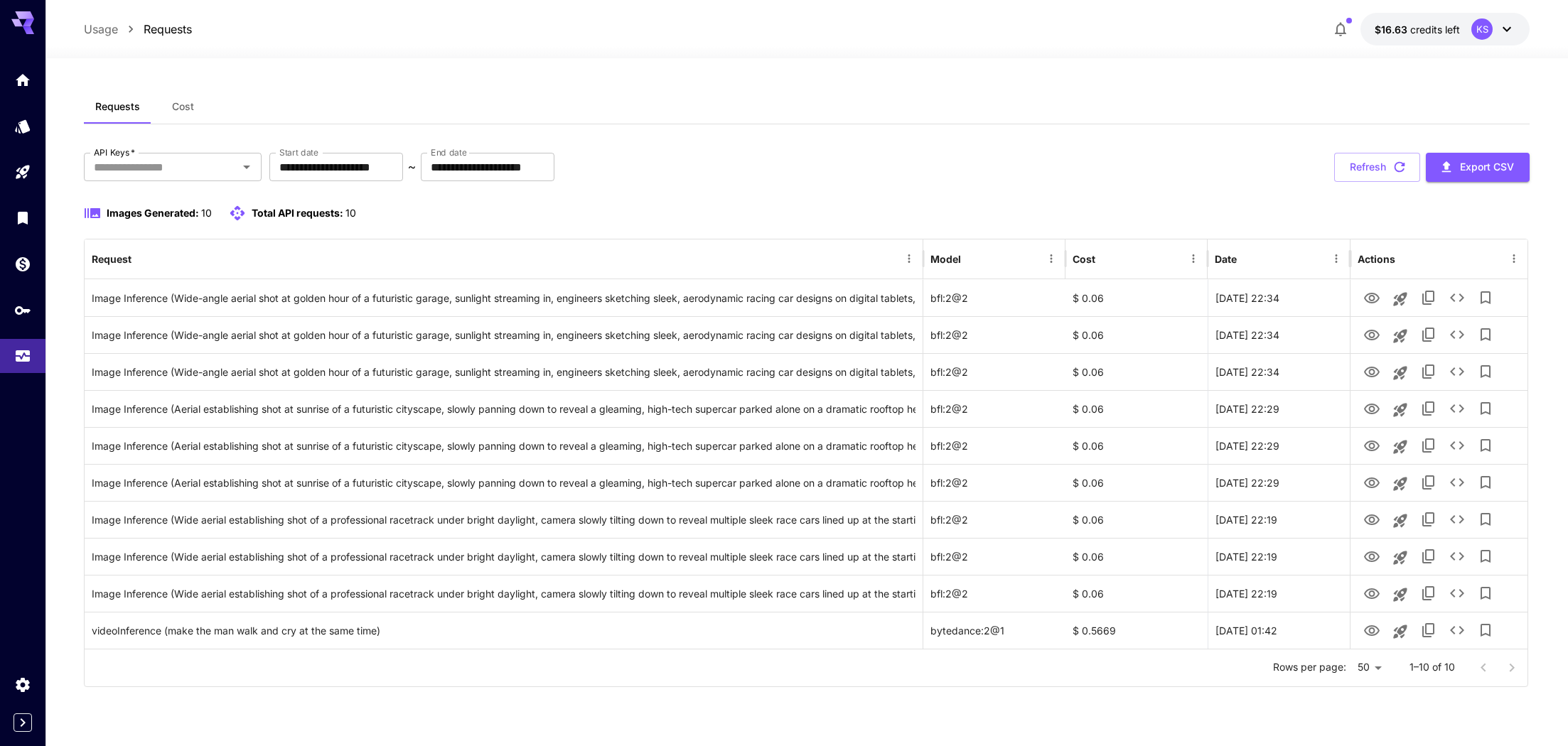
drag, startPoint x: 1514, startPoint y: 663, endPoint x: 1504, endPoint y: 665, distance: 10.2
click at [1514, 663] on div at bounding box center [1497, 667] width 57 height 28
click at [393, 177] on input "**********" at bounding box center [336, 167] width 133 height 28
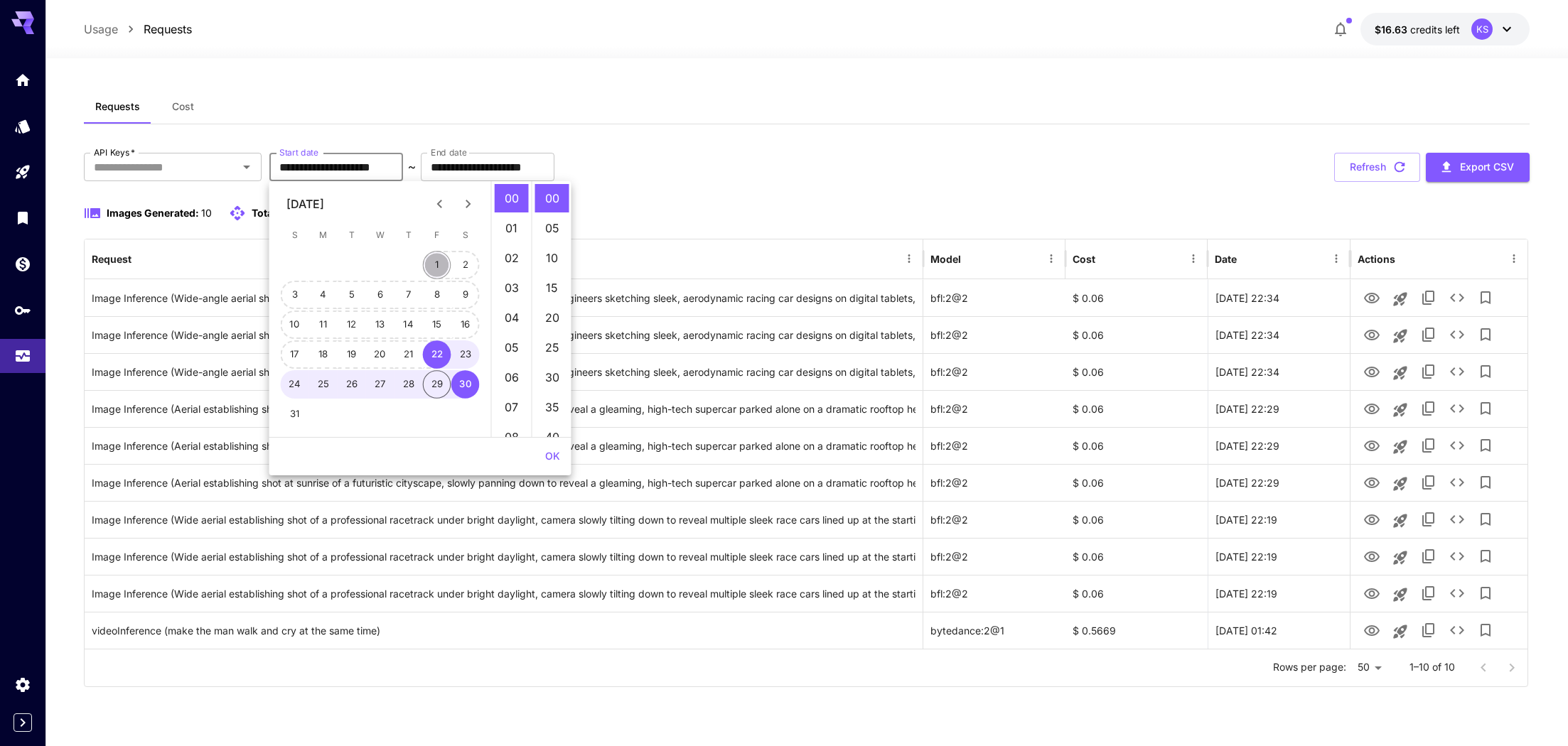
click at [434, 266] on button "1" at bounding box center [437, 264] width 28 height 28
type input "**********"
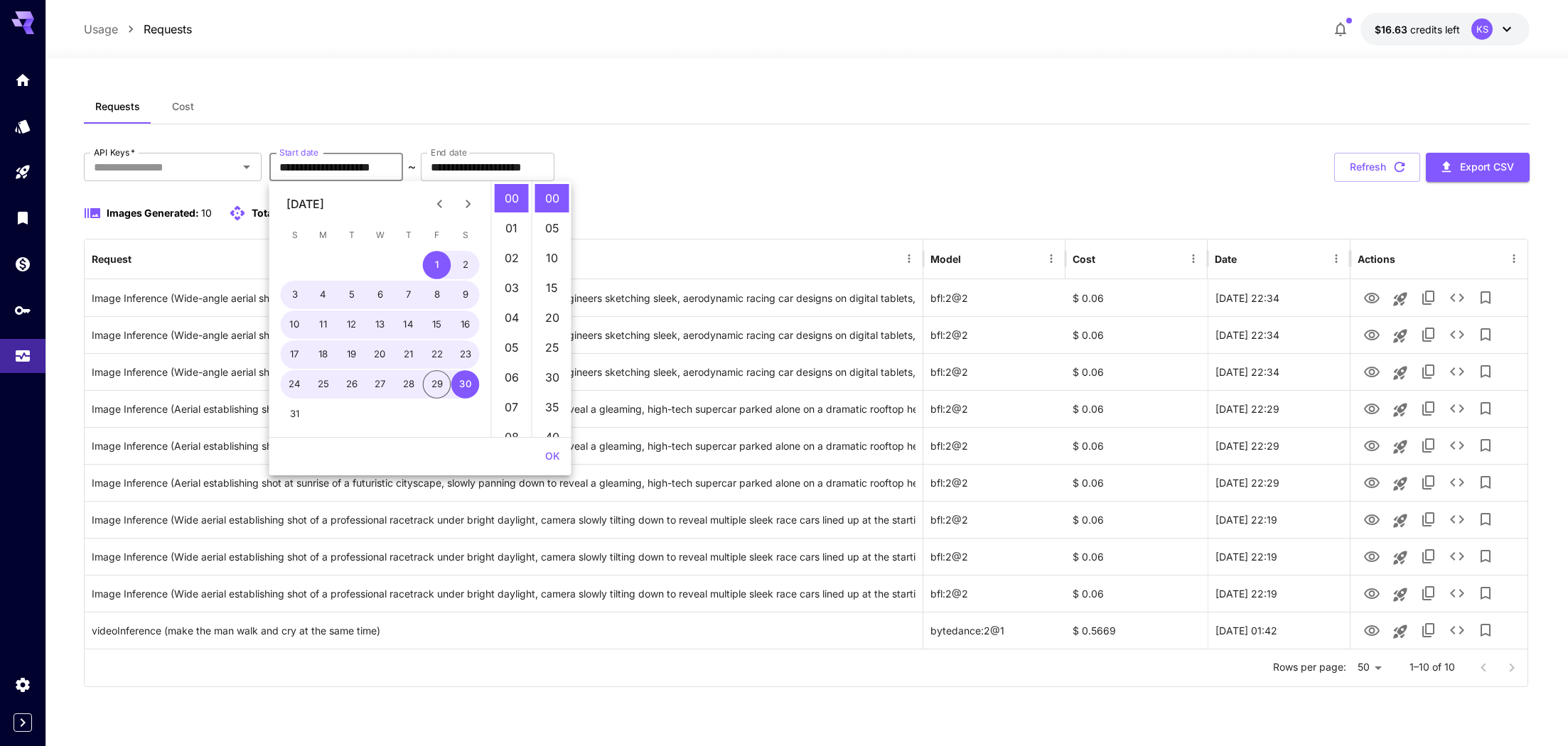
click at [1183, 211] on div "Images Generated: 10 Total API requests: 10" at bounding box center [807, 213] width 1446 height 17
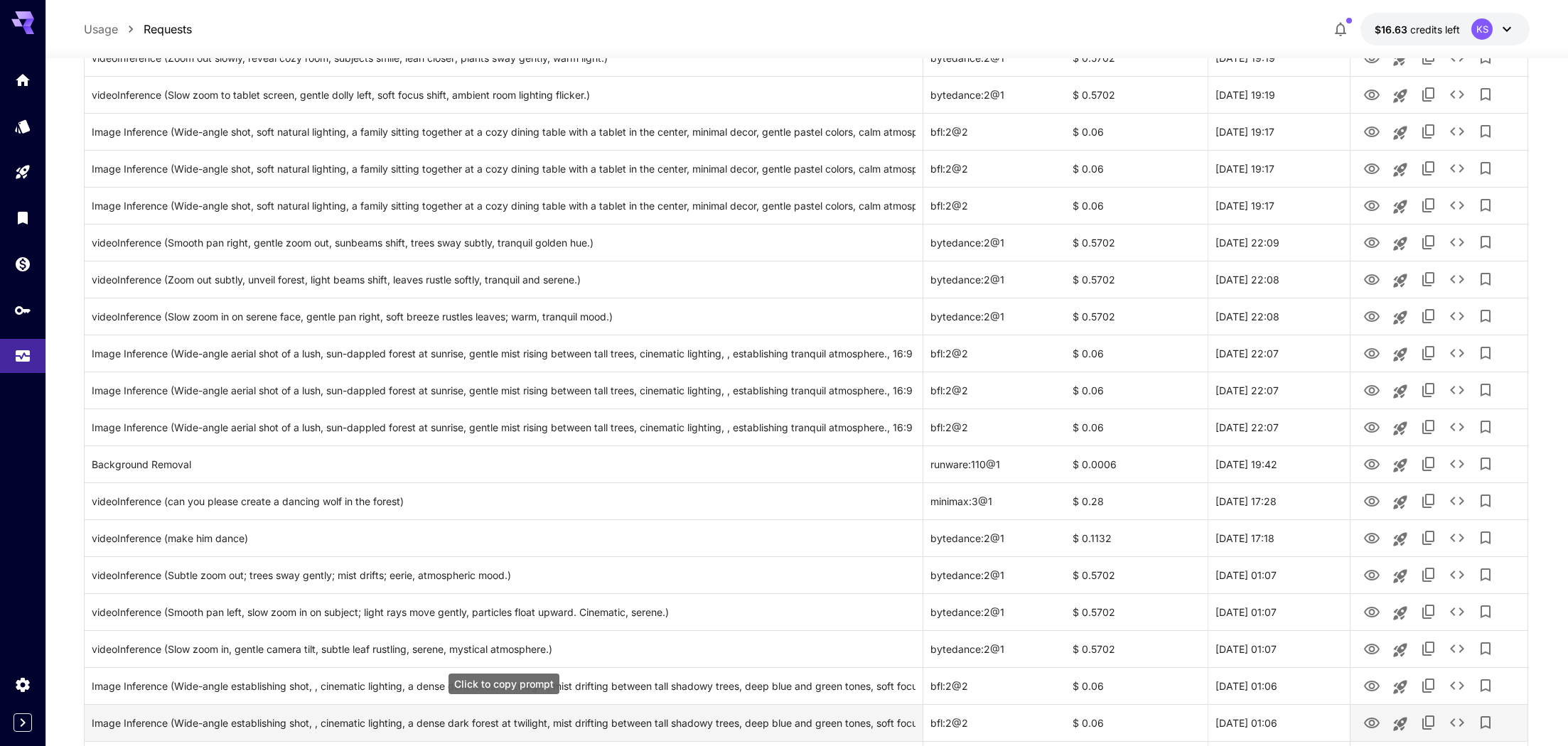
scroll to position [1047, 0]
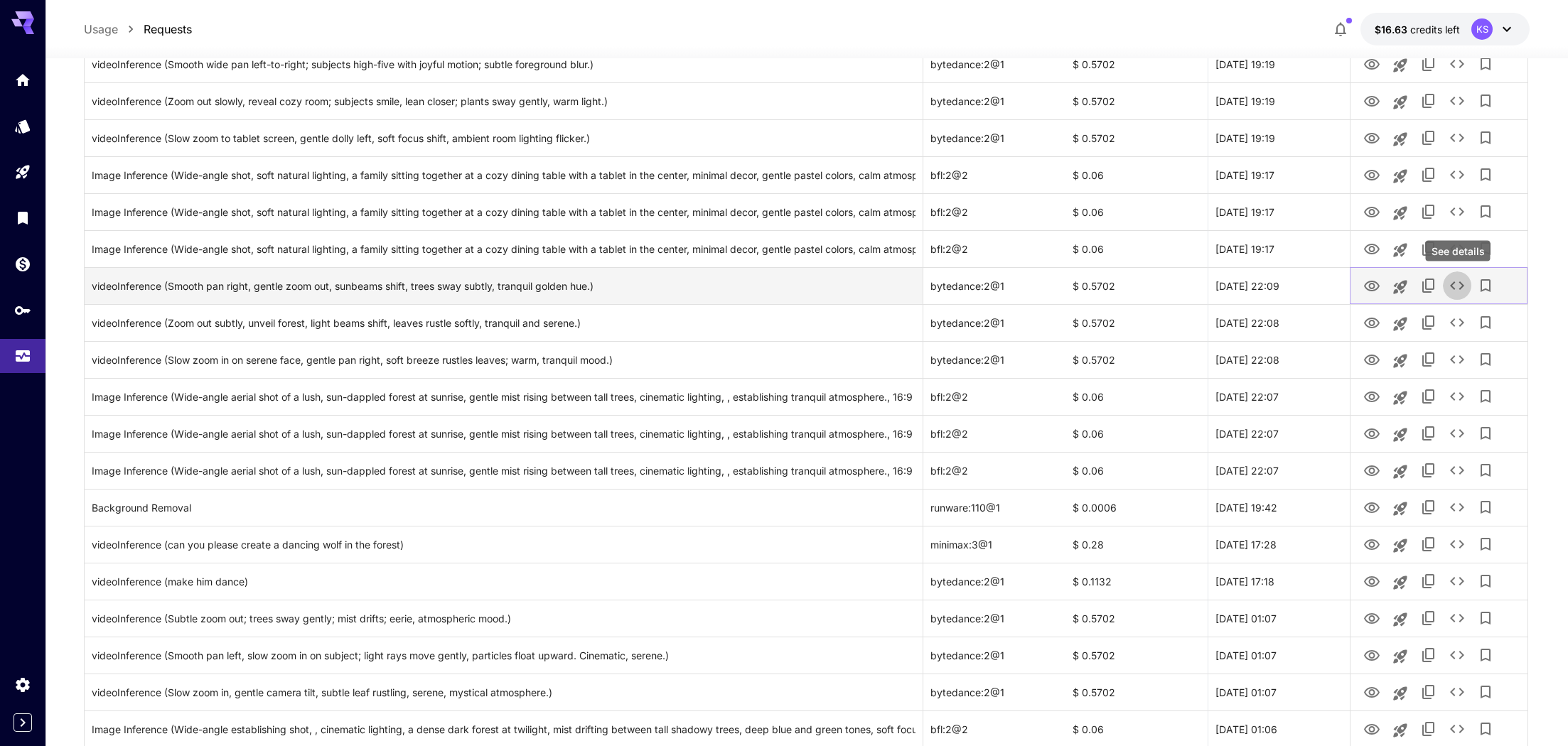
click at [1450, 279] on icon "See details" at bounding box center [1457, 286] width 17 height 17
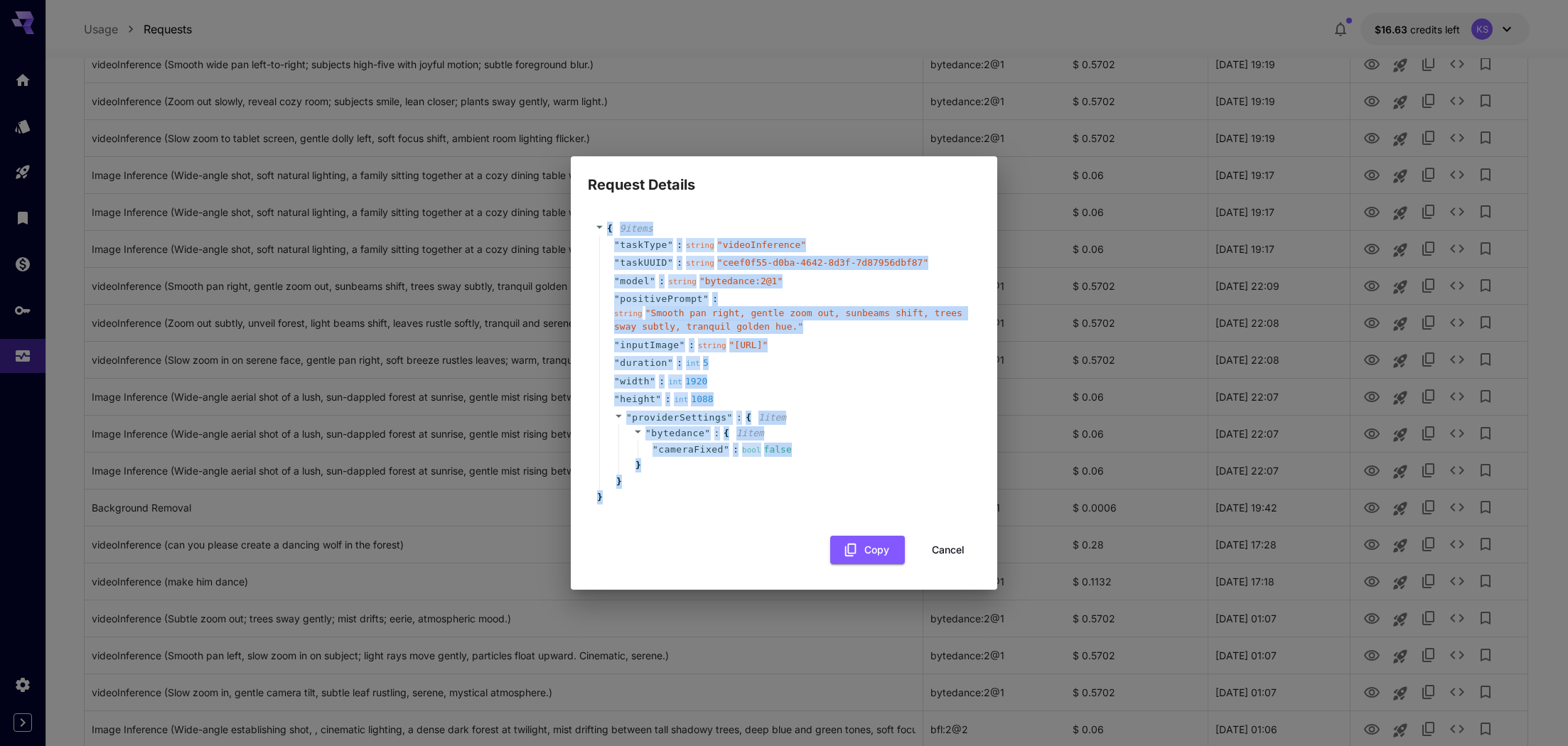
drag, startPoint x: 746, startPoint y: 517, endPoint x: 593, endPoint y: 217, distance: 336.8
click at [593, 217] on div "{ 9 item s " taskType " : string " videoInference " " taskUUID " : string " cee…" at bounding box center [783, 363] width 392 height 311
copy div "{ 9 item s " taskType " : string " videoInference " " taskUUID " : string " cee…"
click at [947, 557] on button "Cancel" at bounding box center [948, 550] width 64 height 29
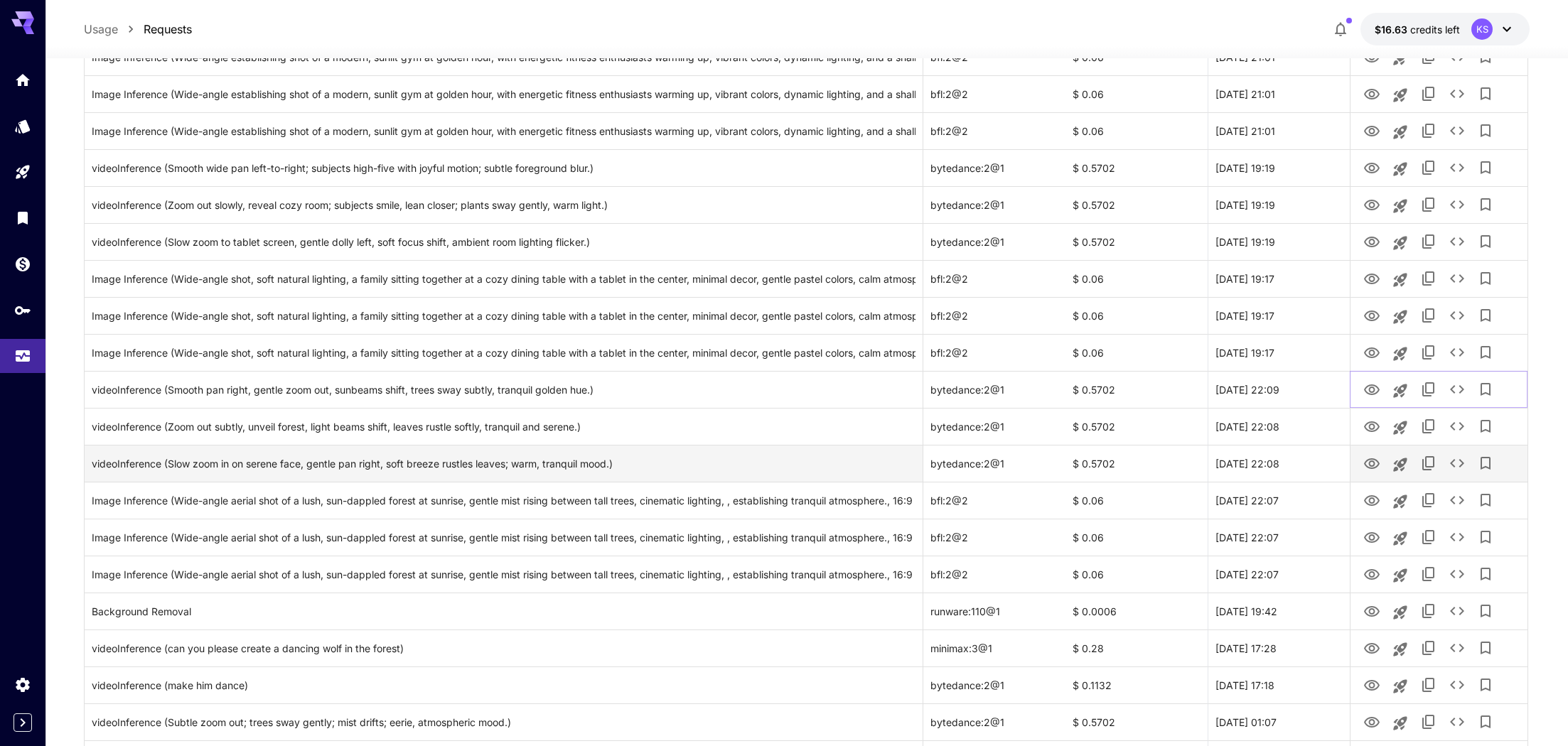
scroll to position [938, 0]
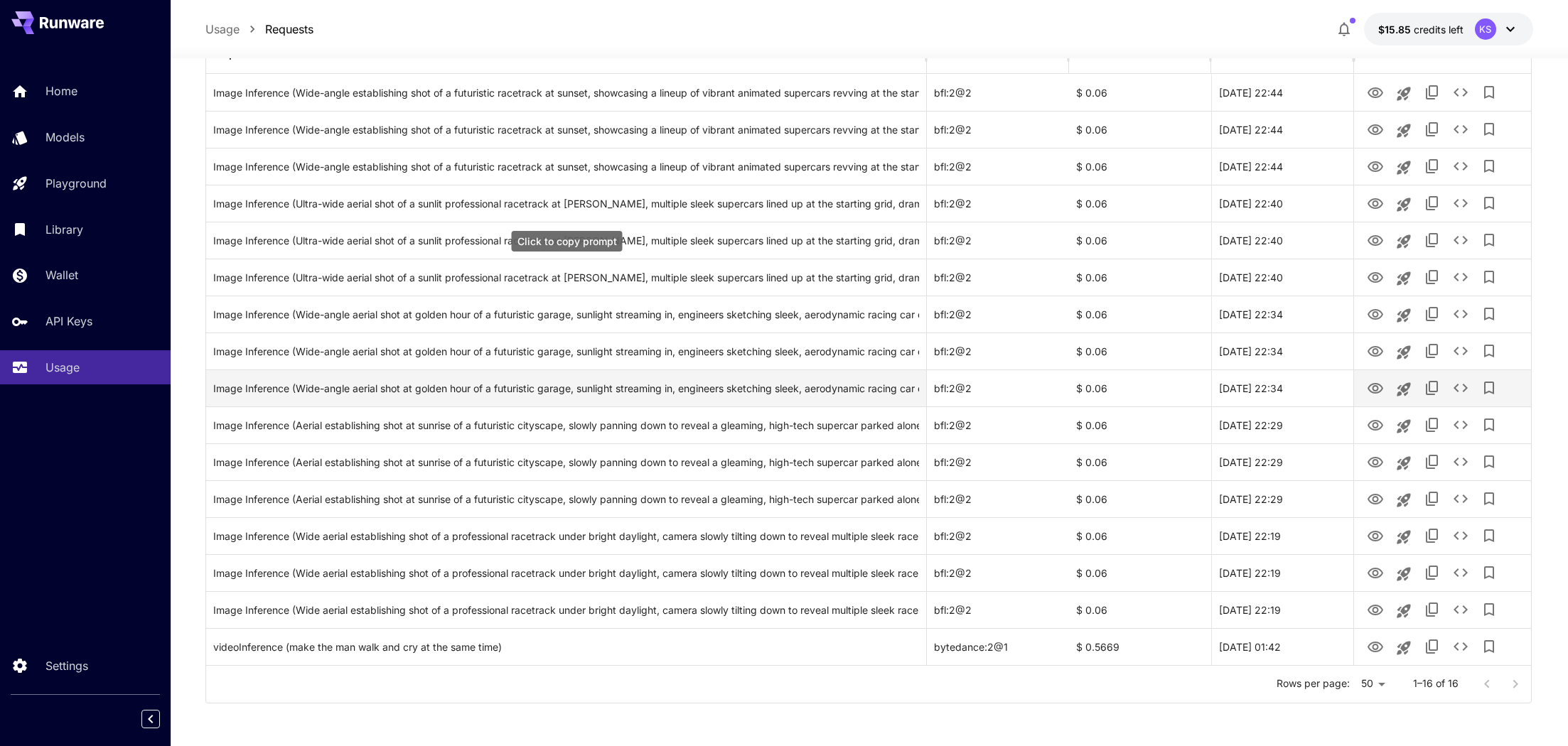
scroll to position [204, 0]
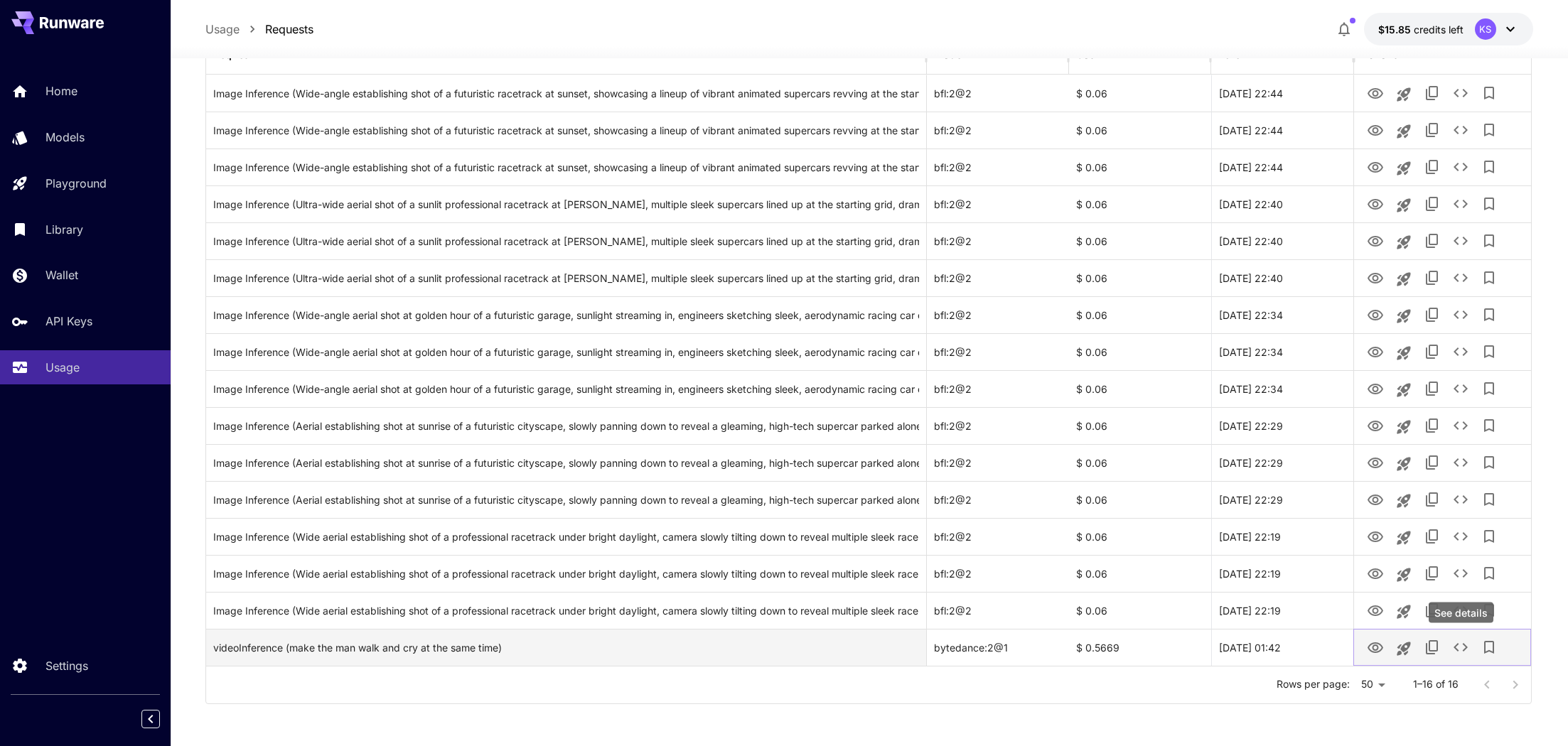
click at [1452, 639] on icon "See details" at bounding box center [1461, 647] width 17 height 17
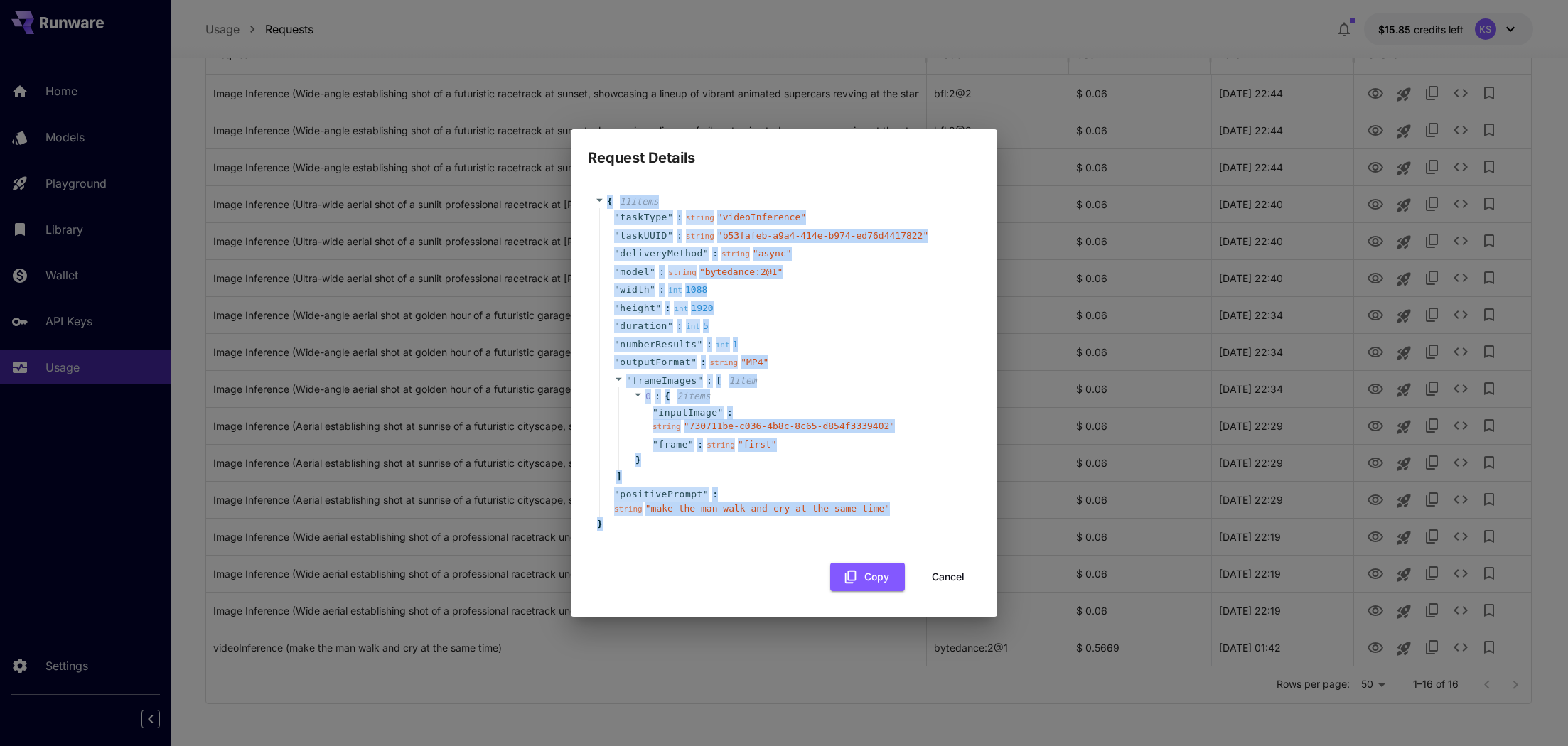
drag, startPoint x: 736, startPoint y: 525, endPoint x: 608, endPoint y: 198, distance: 351.2
click at [608, 198] on div "{ 11 item s " taskType " : string " videoInference " " taskUUID " : string " b5…" at bounding box center [783, 363] width 392 height 365
copy div "{ 11 item s " taskType " : string " videoInference " " taskUUID " : string " b5…"
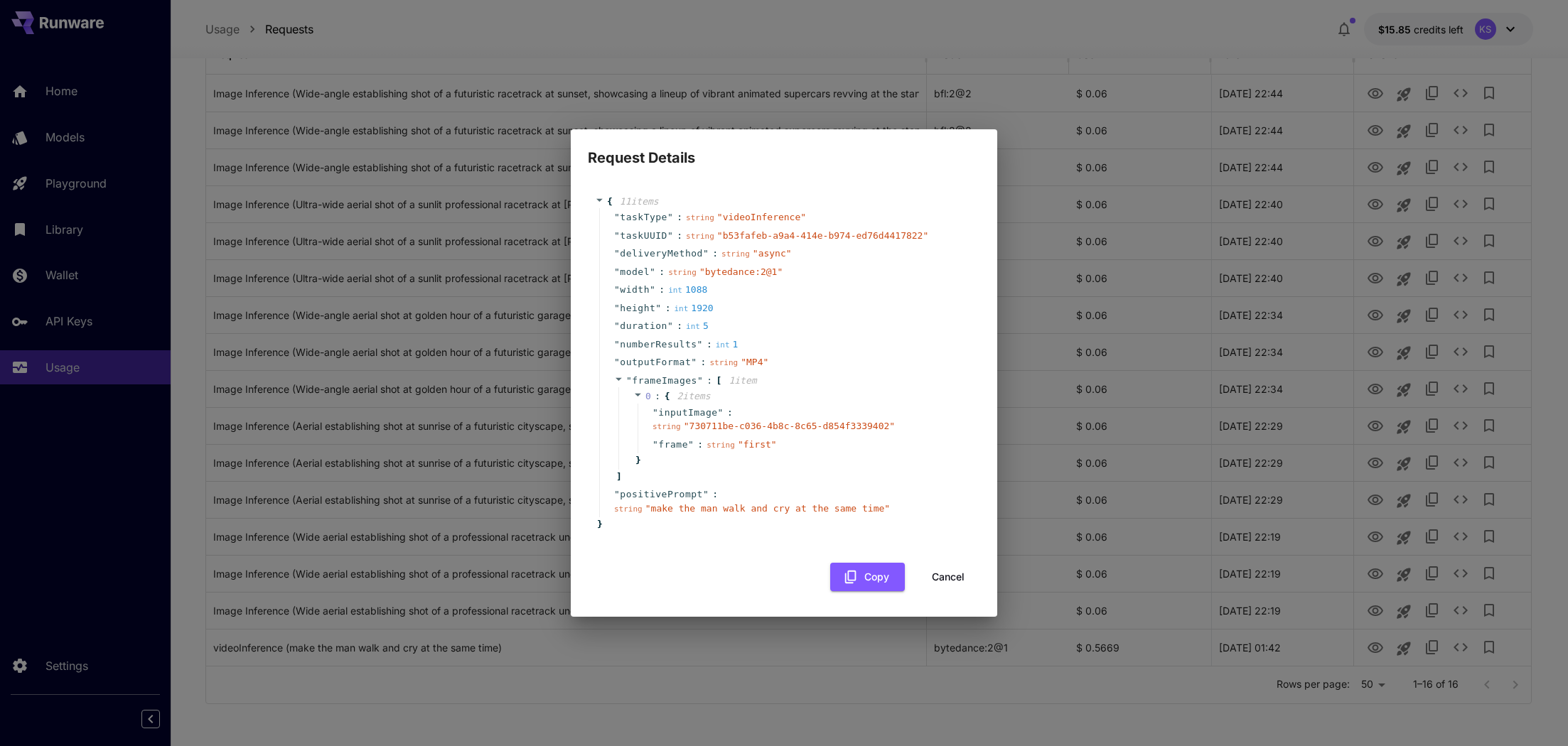
click at [505, 38] on div "Request Details { 11 item s " taskType " : string " videoInference " " taskUUID…" at bounding box center [784, 373] width 1568 height 746
click at [937, 585] on button "Cancel" at bounding box center [948, 577] width 64 height 29
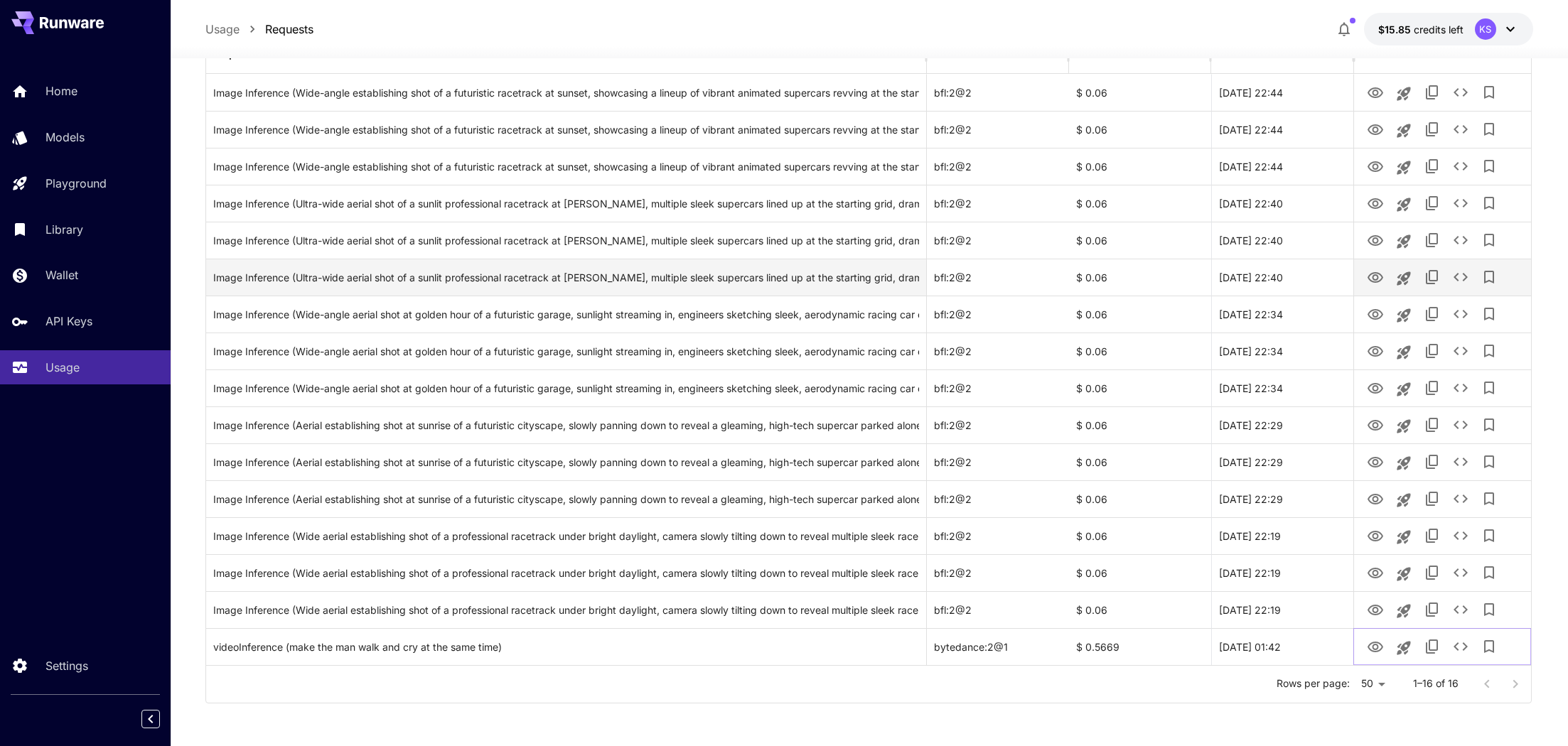
scroll to position [0, 0]
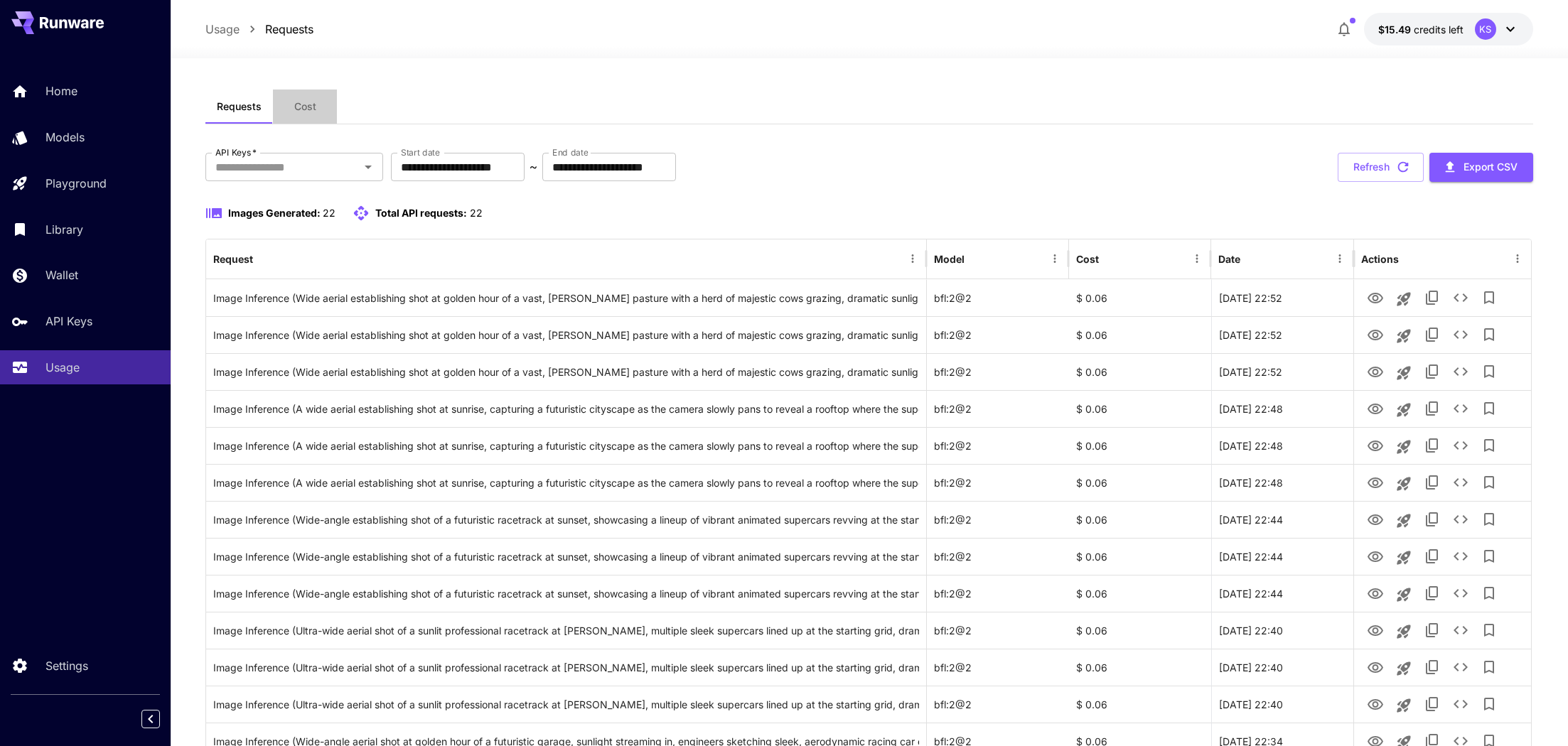
click at [309, 106] on span "Cost" at bounding box center [305, 106] width 22 height 13
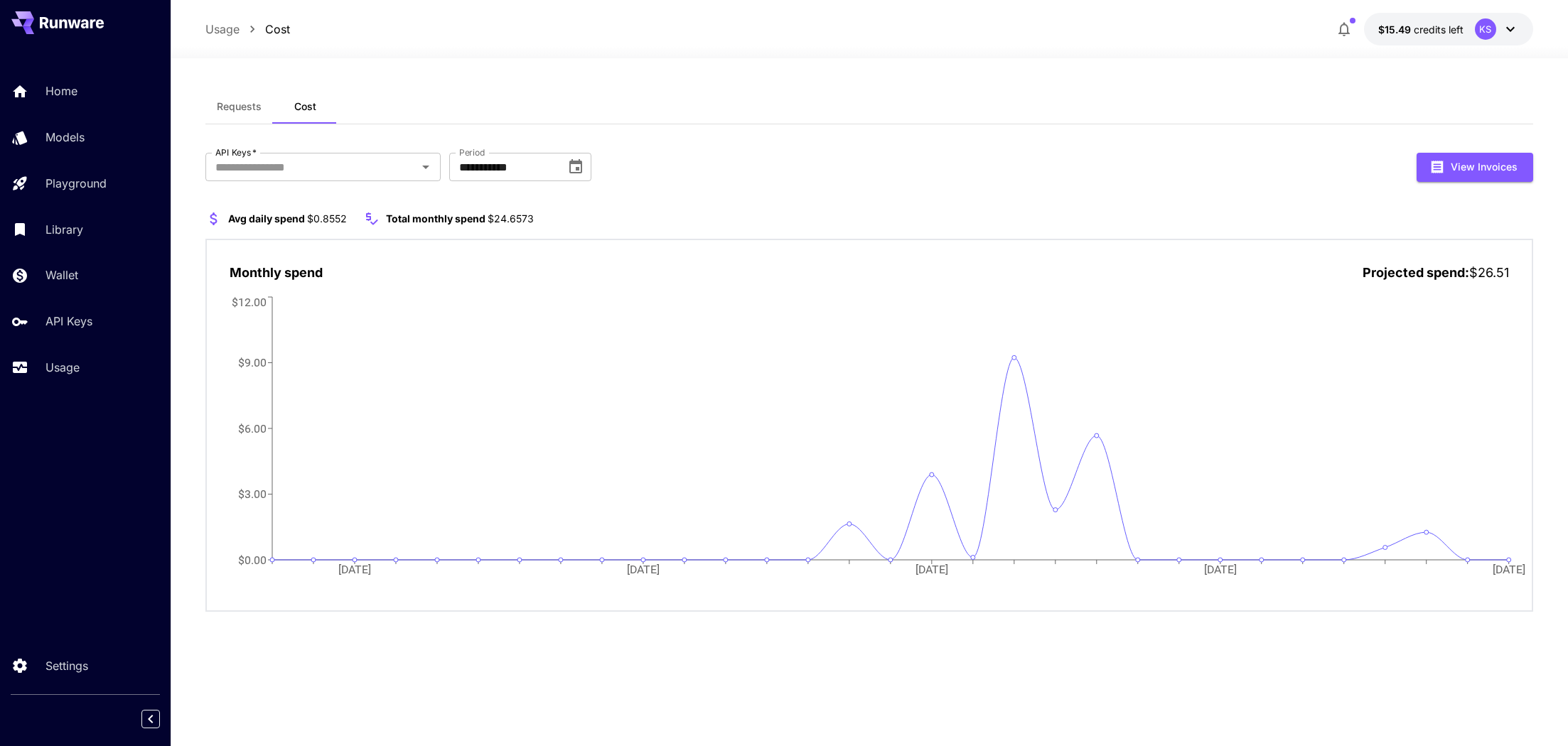
click at [240, 109] on span "Requests" at bounding box center [239, 106] width 45 height 13
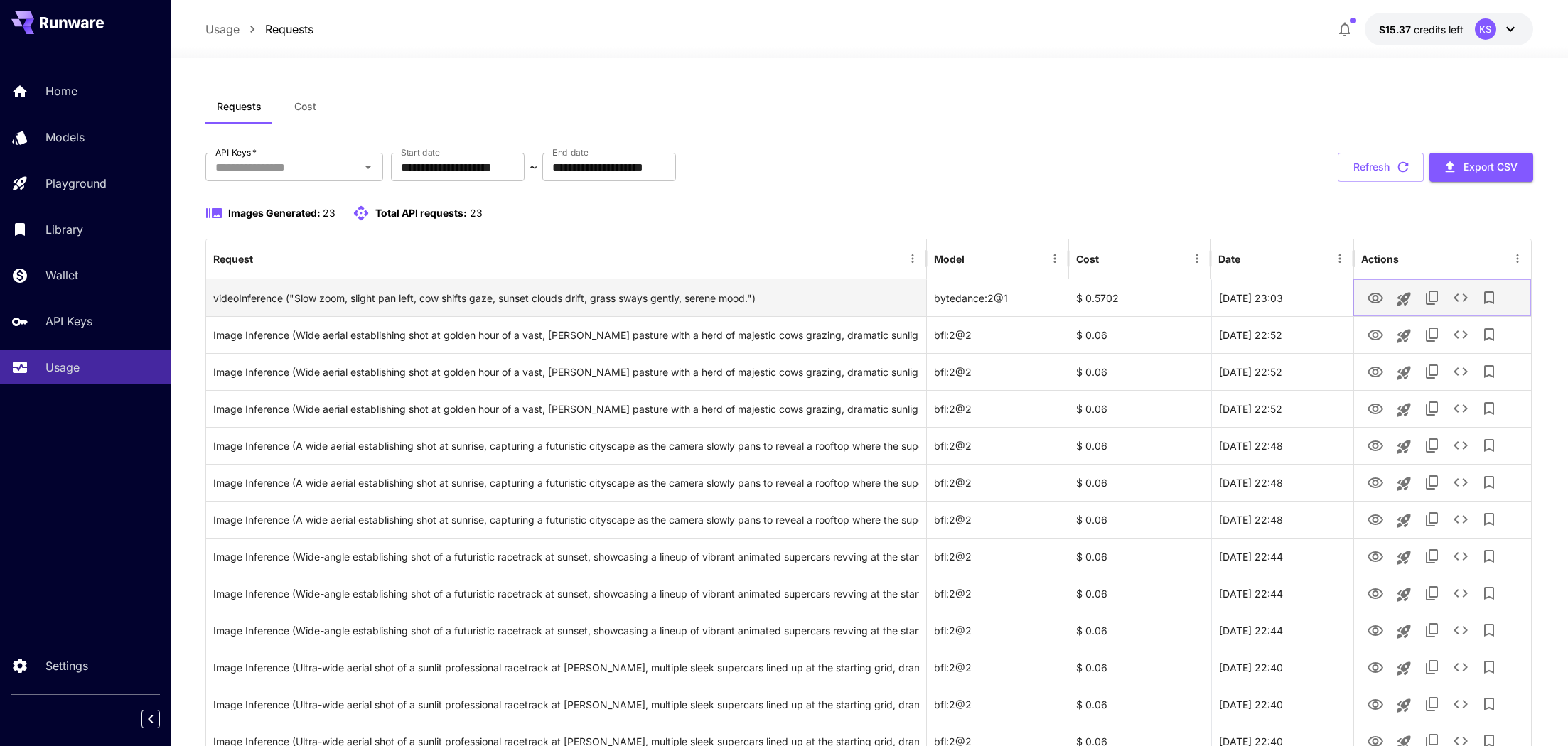
click at [1370, 298] on icon "View Video" at bounding box center [1375, 298] width 17 height 17
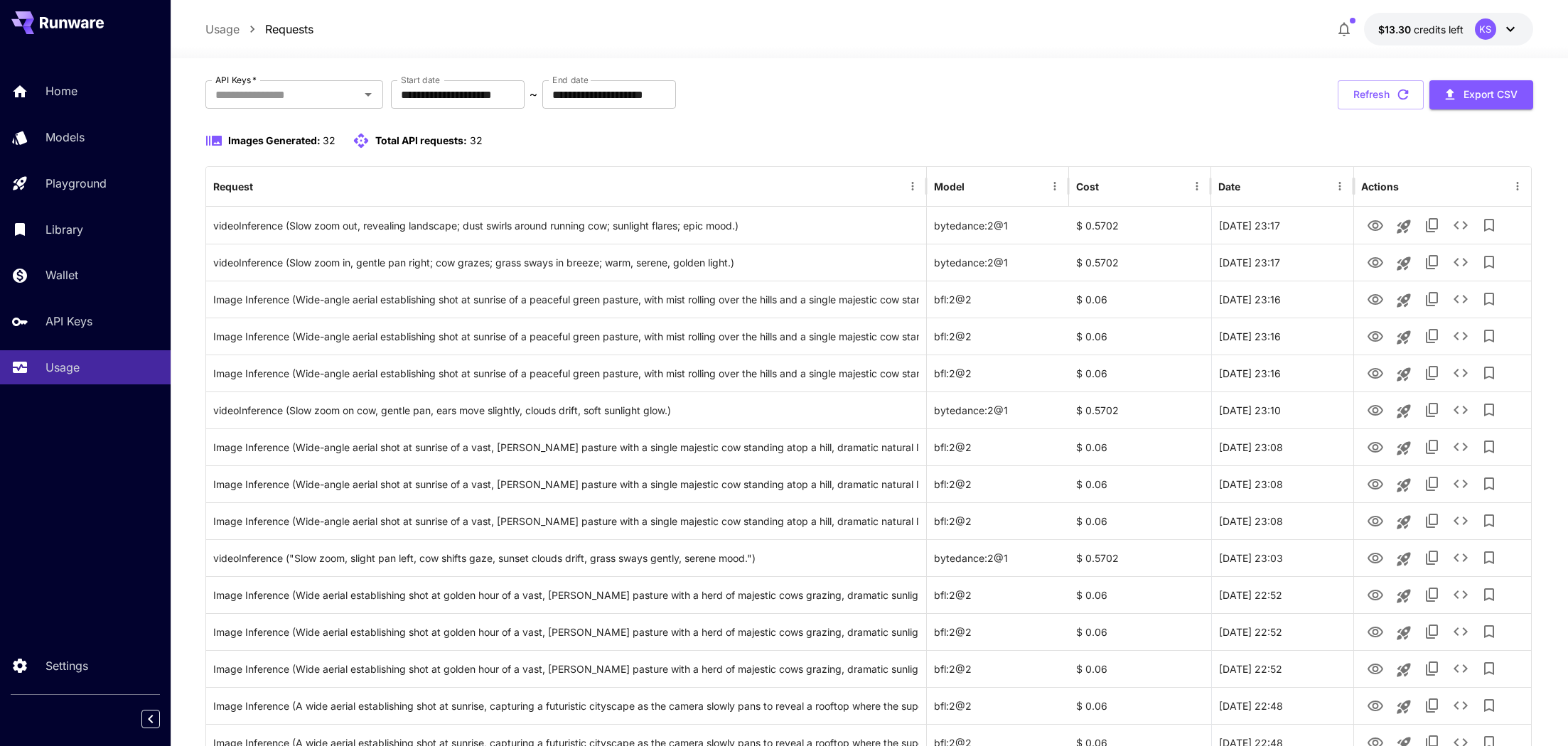
scroll to position [89, 0]
